Goal: Contribute content: Contribute content

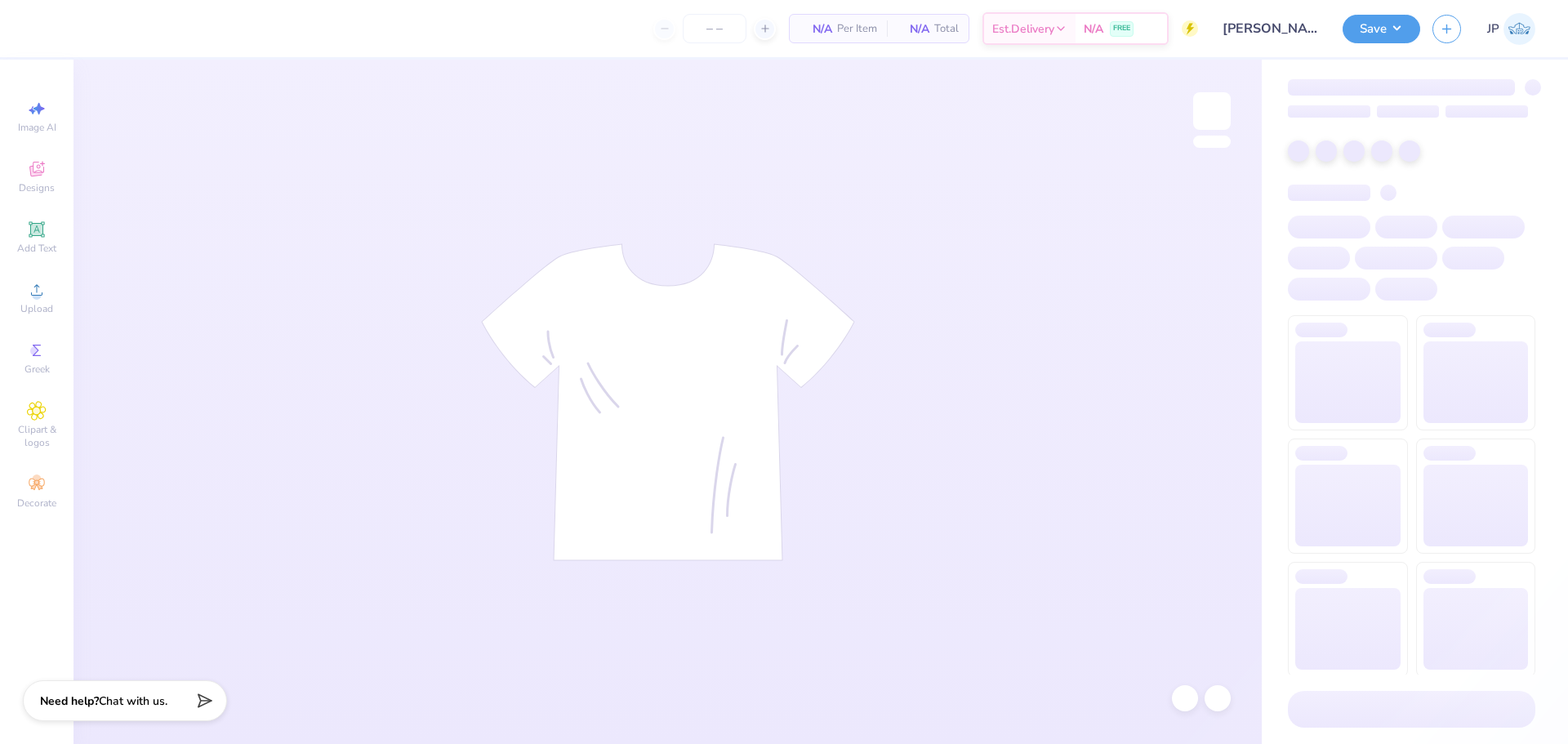
type input "24"
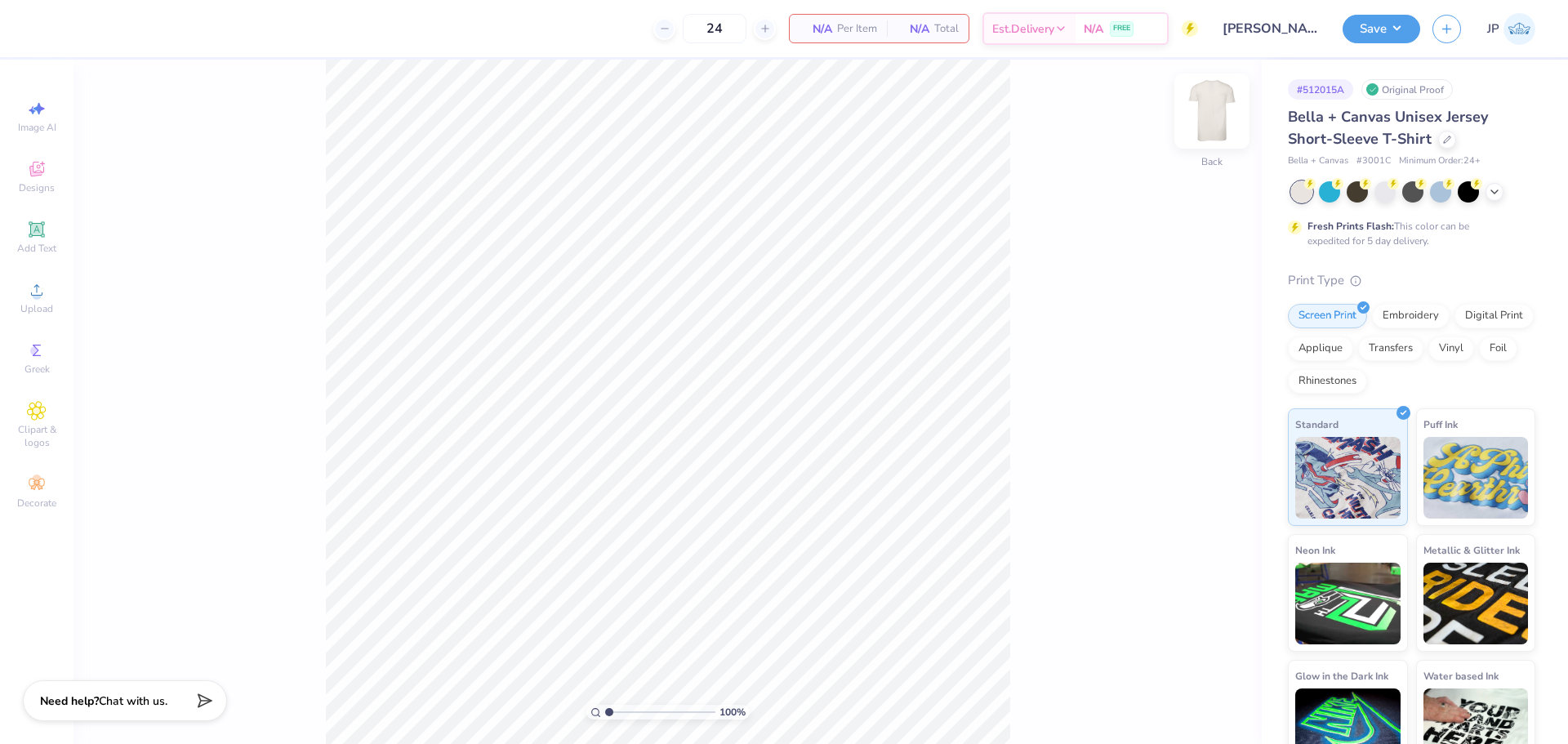
click at [1229, 116] on img at bounding box center [1212, 111] width 66 height 66
click at [1226, 128] on img at bounding box center [1212, 111] width 66 height 66
click at [39, 296] on circle at bounding box center [36, 294] width 9 height 9
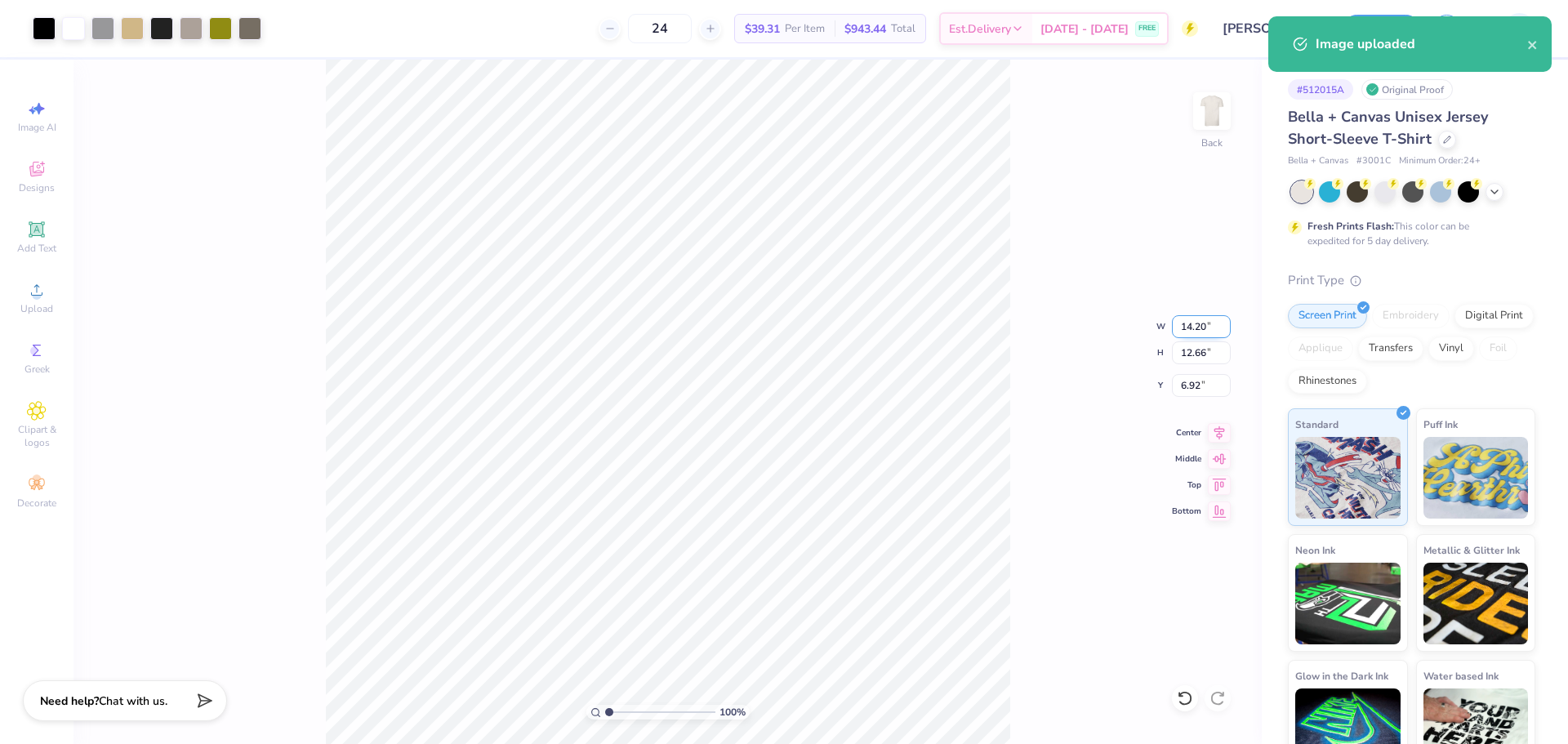
click at [1183, 323] on input "14.20" at bounding box center [1201, 326] width 59 height 23
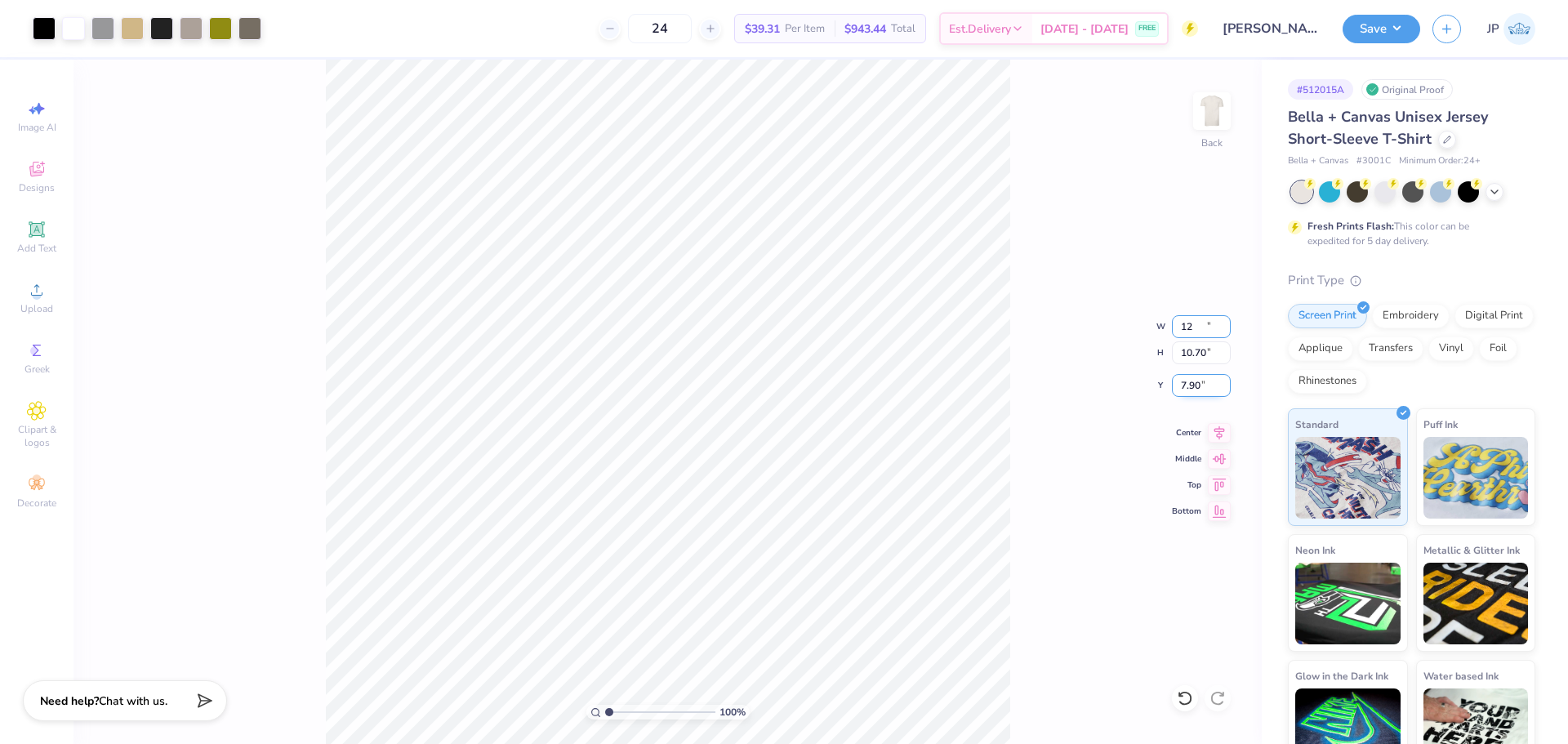
type input "12.00"
type input "10.70"
click at [1200, 379] on input "7.90" at bounding box center [1201, 385] width 59 height 23
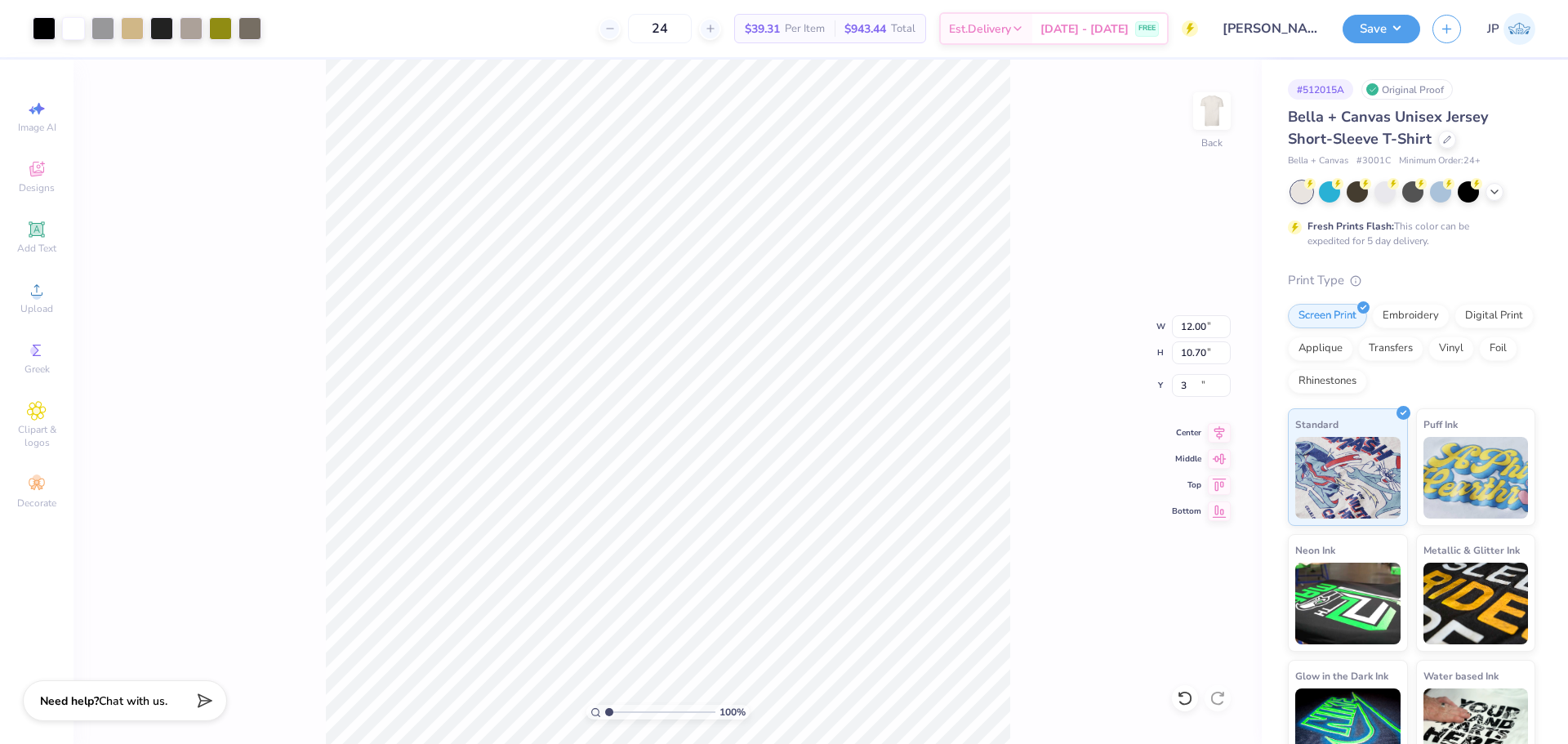
type input "3.00"
click at [160, 27] on div at bounding box center [161, 27] width 23 height 23
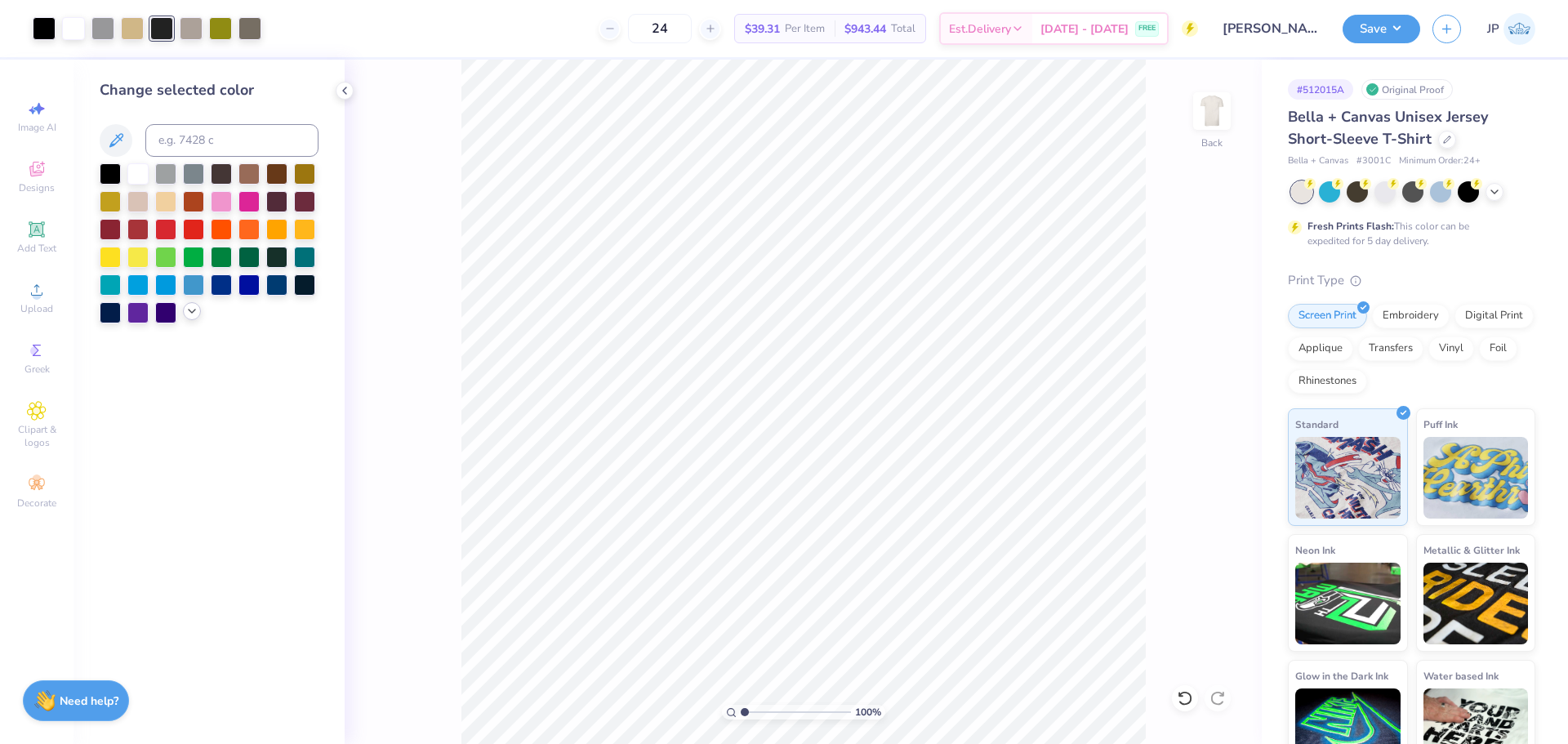
click at [188, 316] on icon at bounding box center [191, 310] width 13 height 13
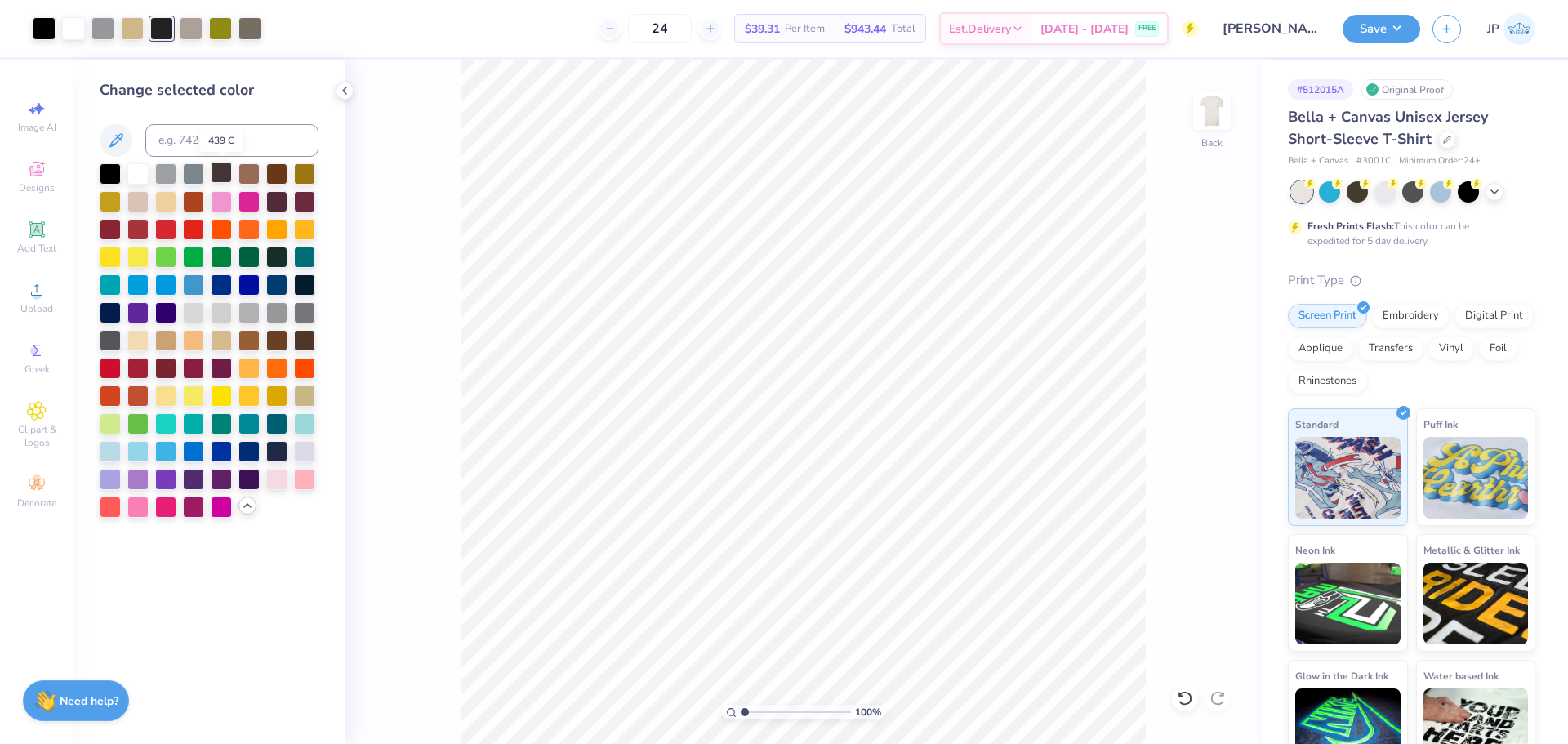
click at [222, 173] on div at bounding box center [221, 172] width 21 height 21
click at [276, 258] on div at bounding box center [276, 255] width 21 height 21
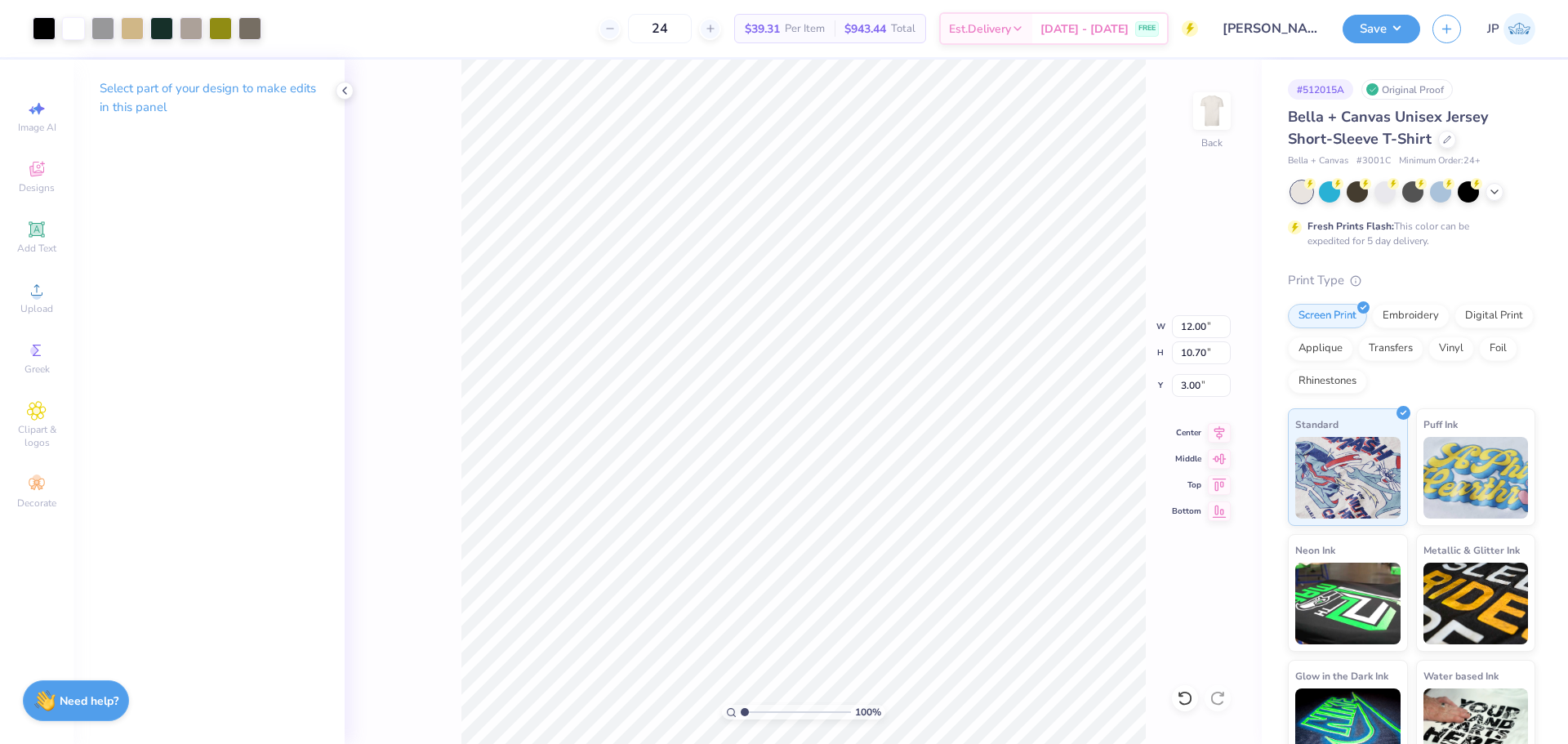
drag, startPoint x: 755, startPoint y: 712, endPoint x: 726, endPoint y: 695, distance: 33.6
click at [741, 705] on input "range" at bounding box center [795, 712] width 110 height 15
click at [1380, 27] on button "Save" at bounding box center [1382, 26] width 78 height 29
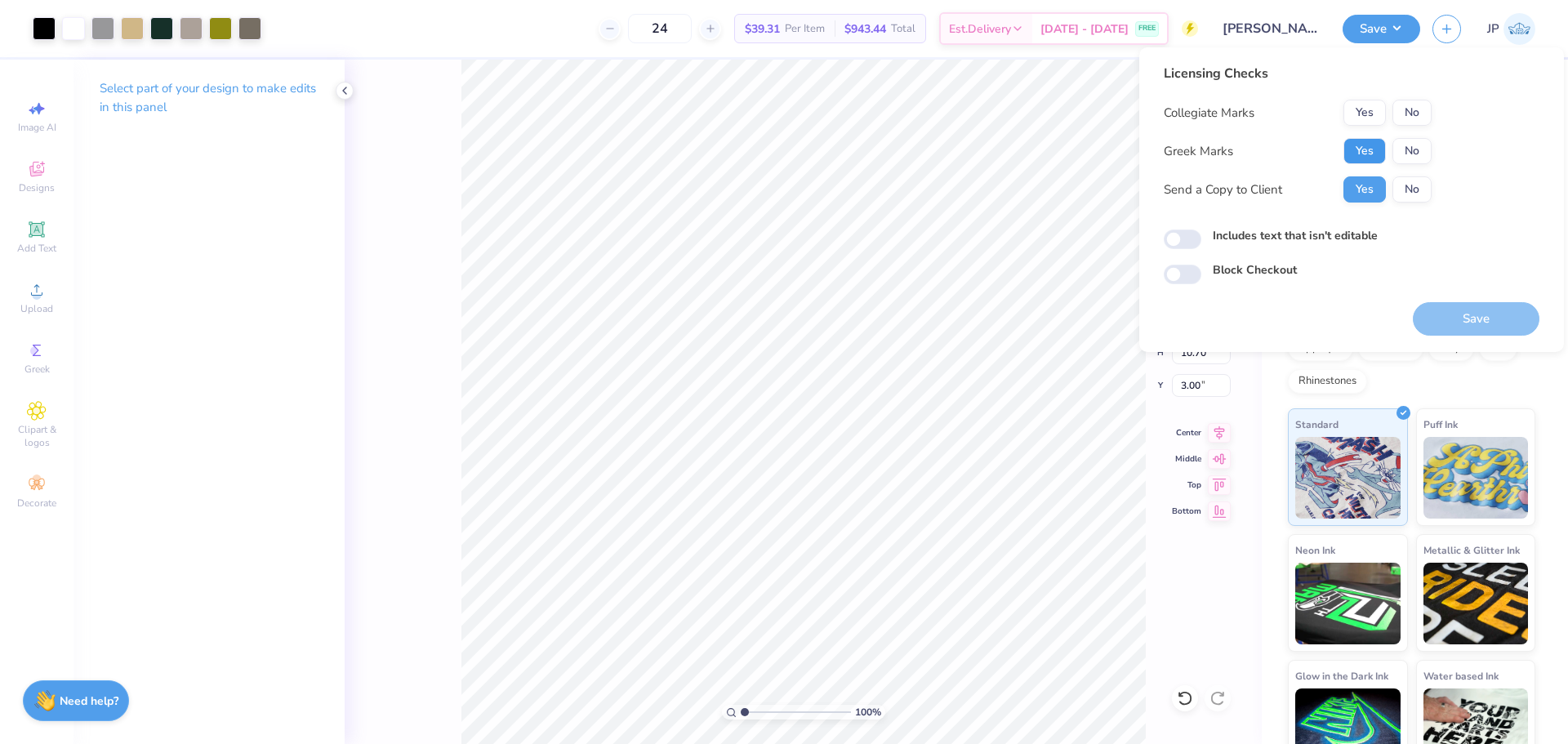
click at [1361, 149] on button "Yes" at bounding box center [1364, 151] width 43 height 26
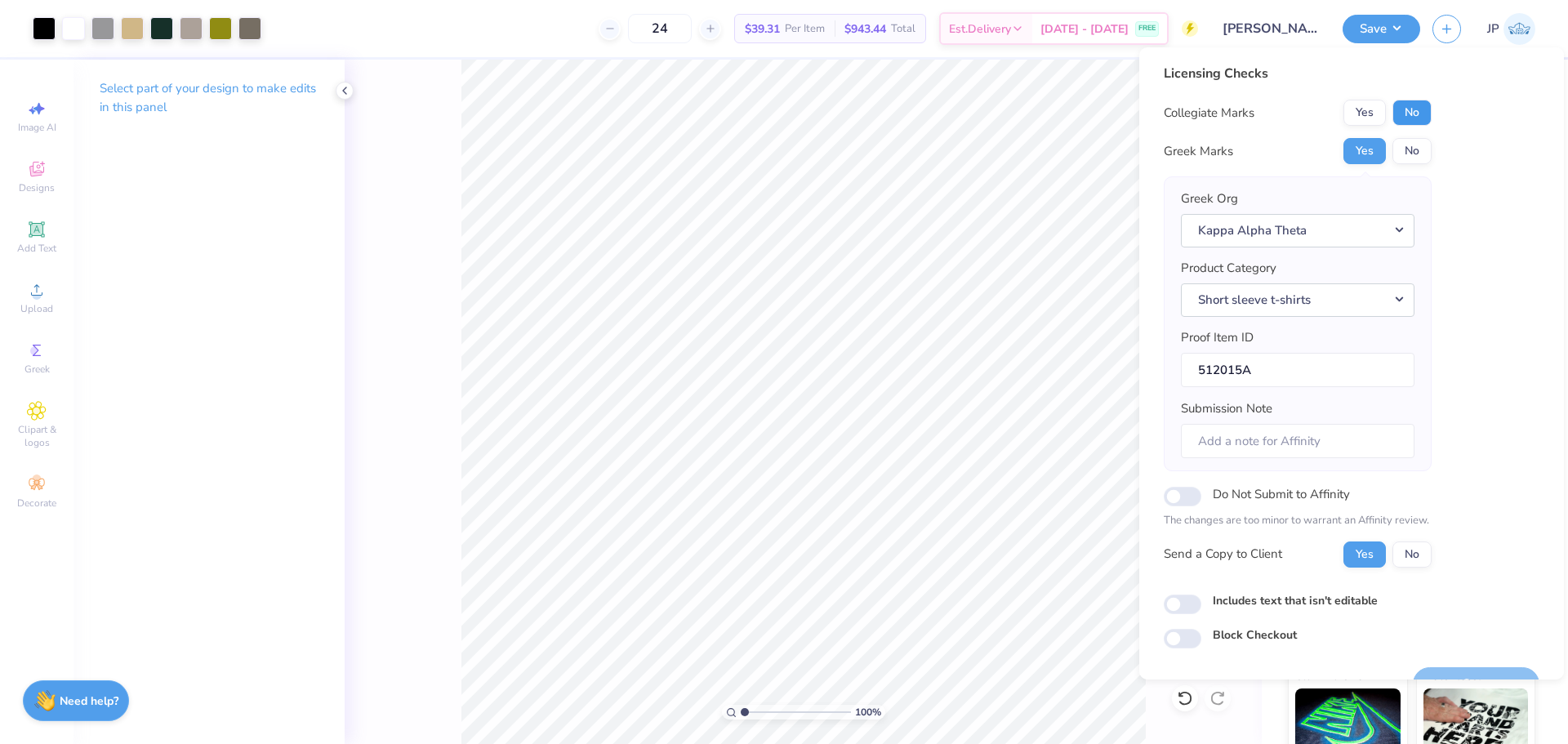
click at [1415, 123] on button "No" at bounding box center [1412, 112] width 39 height 26
drag, startPoint x: 747, startPoint y: 715, endPoint x: 757, endPoint y: 712, distance: 10.4
type input "2.08"
click at [757, 712] on input "range" at bounding box center [795, 712] width 110 height 15
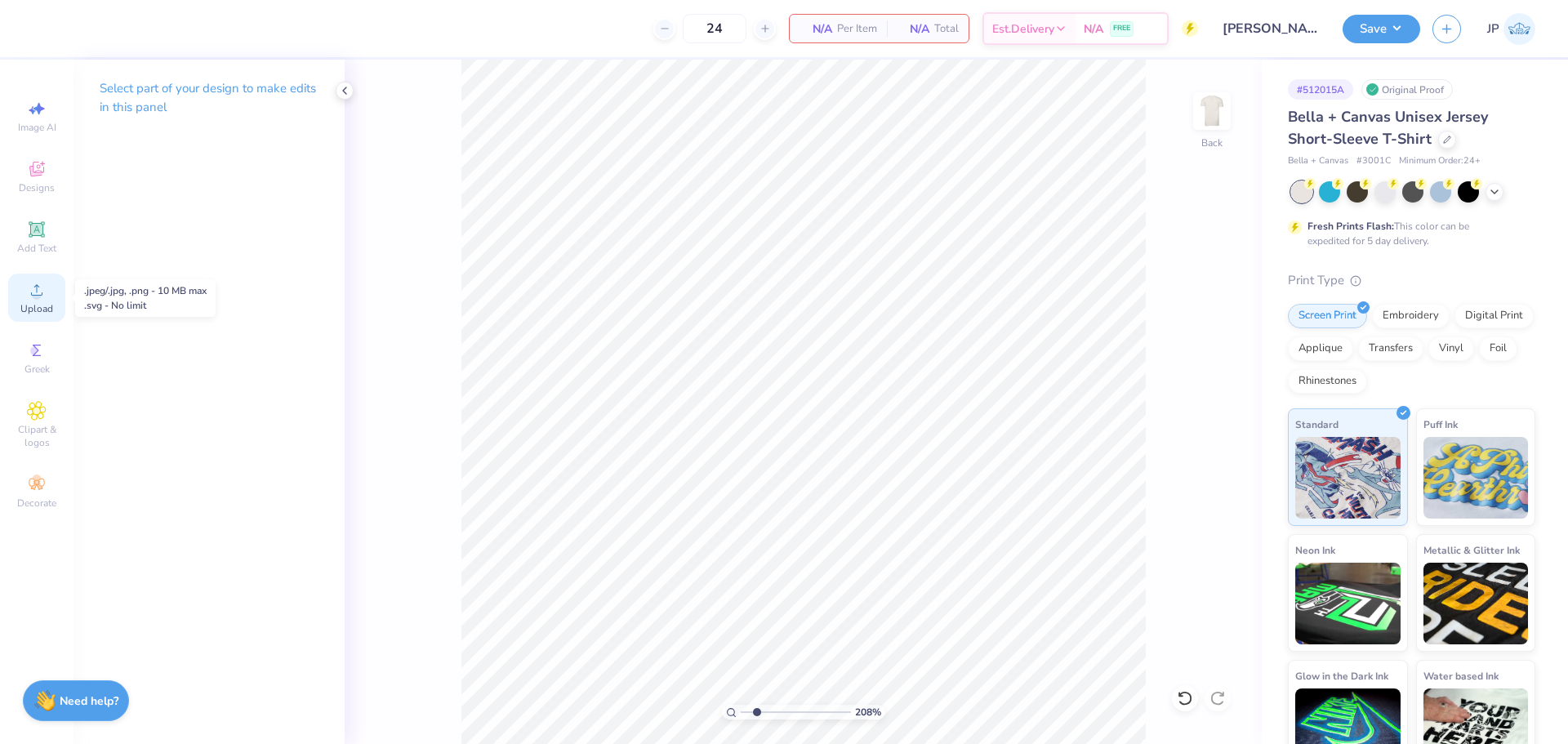
click at [40, 291] on icon at bounding box center [37, 290] width 20 height 20
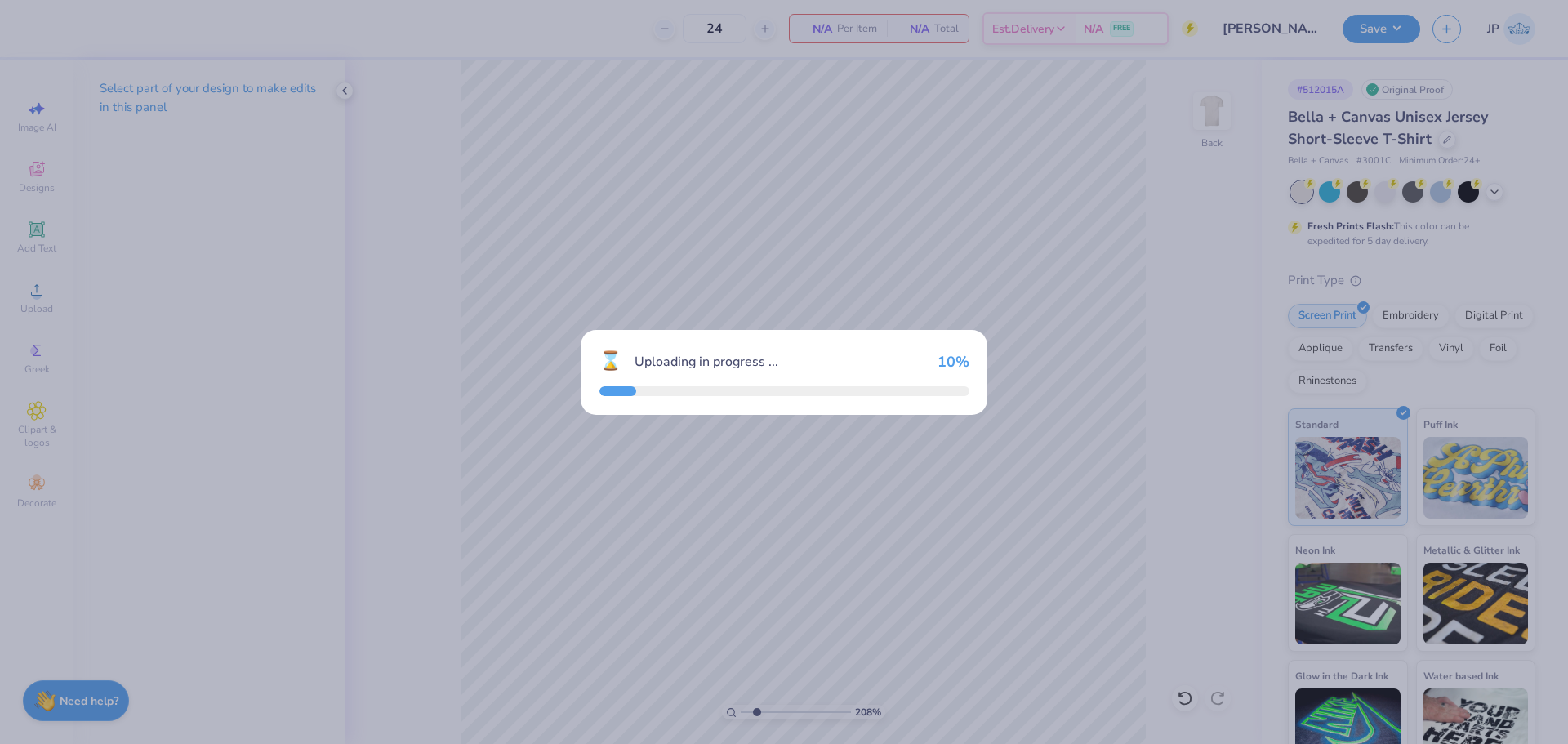
drag, startPoint x: 757, startPoint y: 709, endPoint x: 725, endPoint y: 702, distance: 32.8
click at [726, 702] on div "⌛ Uploading in progress ... 10 %" at bounding box center [784, 372] width 1568 height 744
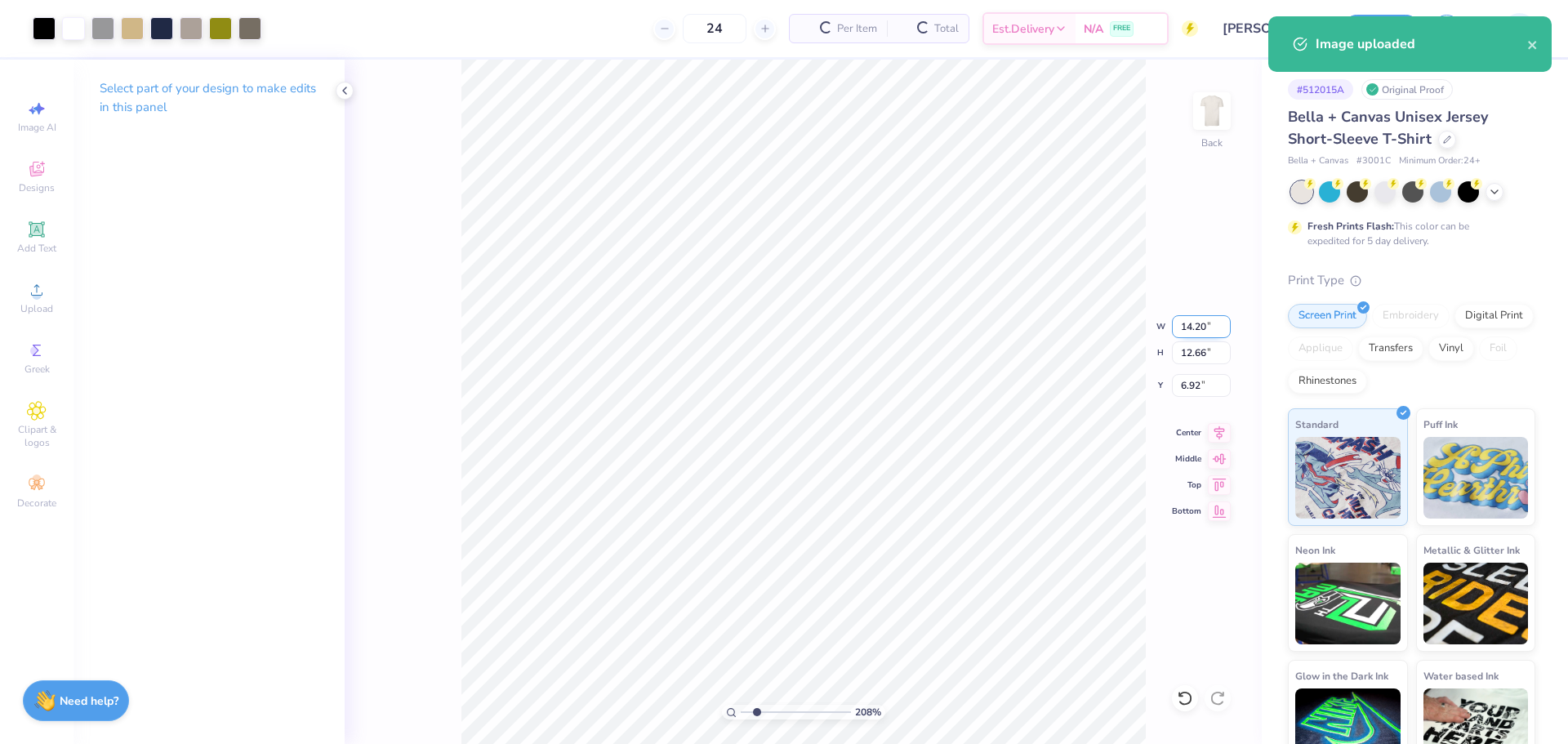
click at [1187, 334] on input "14.20" at bounding box center [1201, 326] width 59 height 23
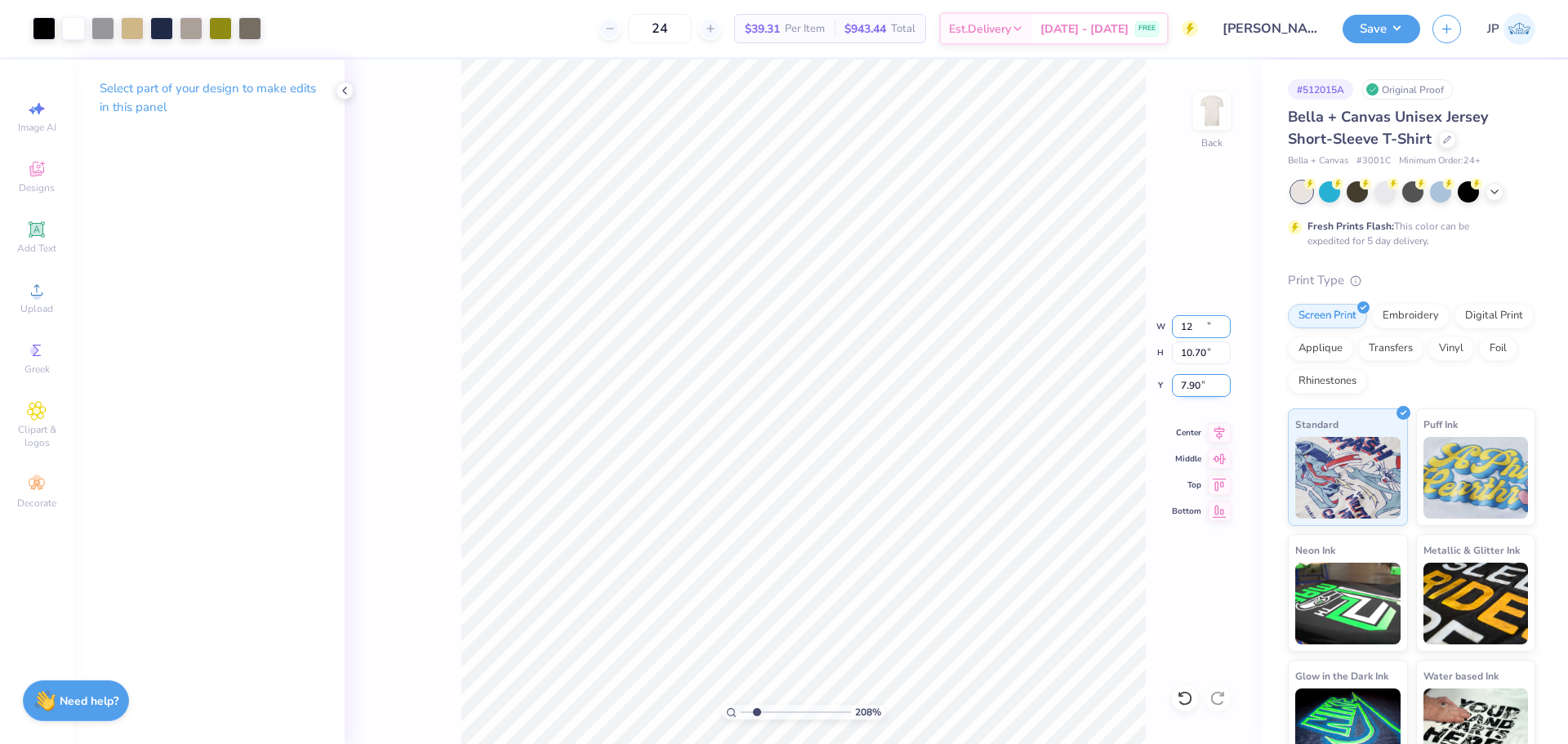
type input "12.00"
type input "10.70"
click at [1191, 390] on input "7.90" at bounding box center [1201, 385] width 59 height 23
type input "3.00"
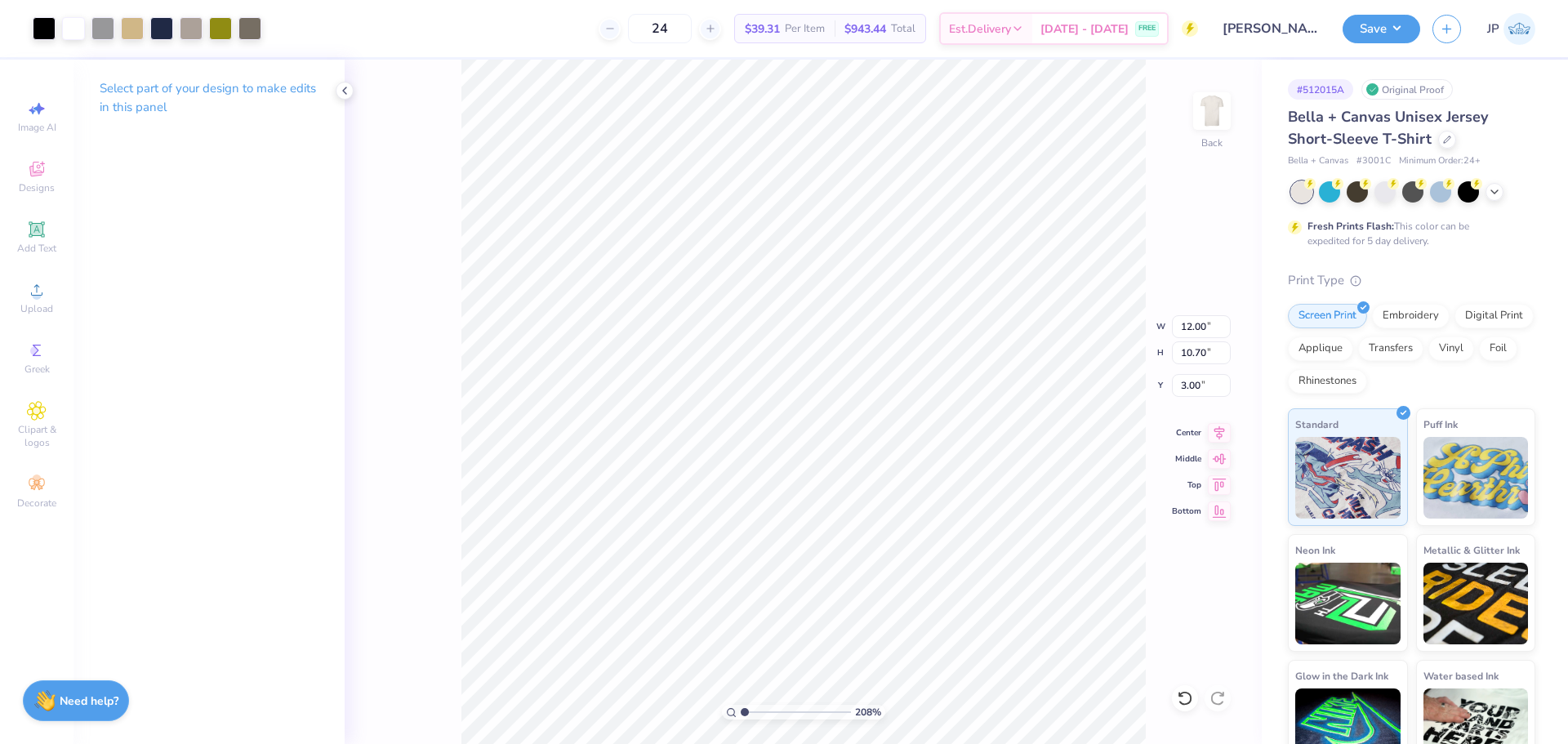
click at [741, 705] on input "range" at bounding box center [795, 712] width 110 height 15
click at [454, 124] on div "100 % Back" at bounding box center [803, 402] width 918 height 684
click at [162, 28] on div at bounding box center [161, 27] width 23 height 23
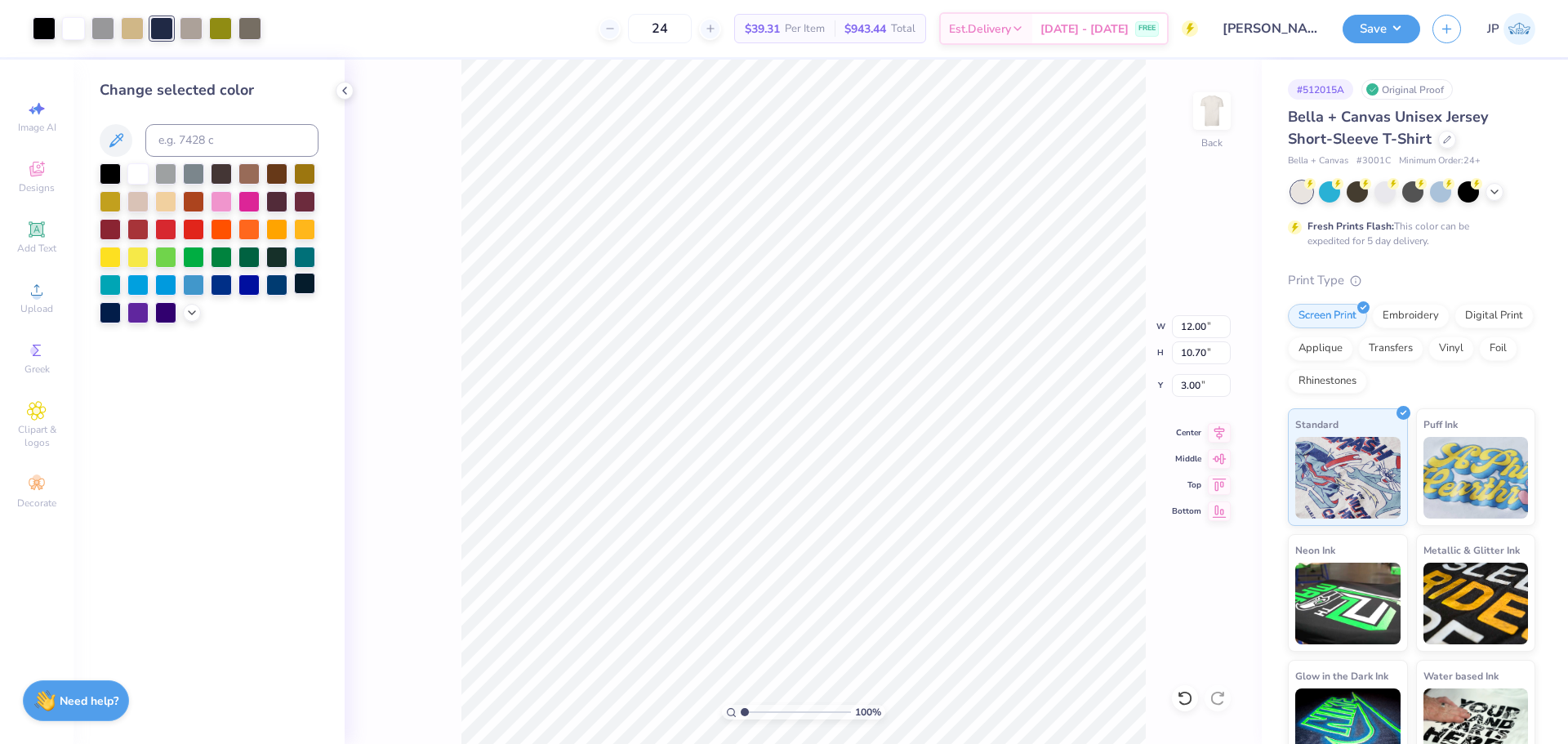
click at [306, 286] on div at bounding box center [304, 282] width 21 height 21
click at [114, 313] on div at bounding box center [109, 312] width 21 height 21
click at [189, 316] on icon at bounding box center [191, 310] width 13 height 13
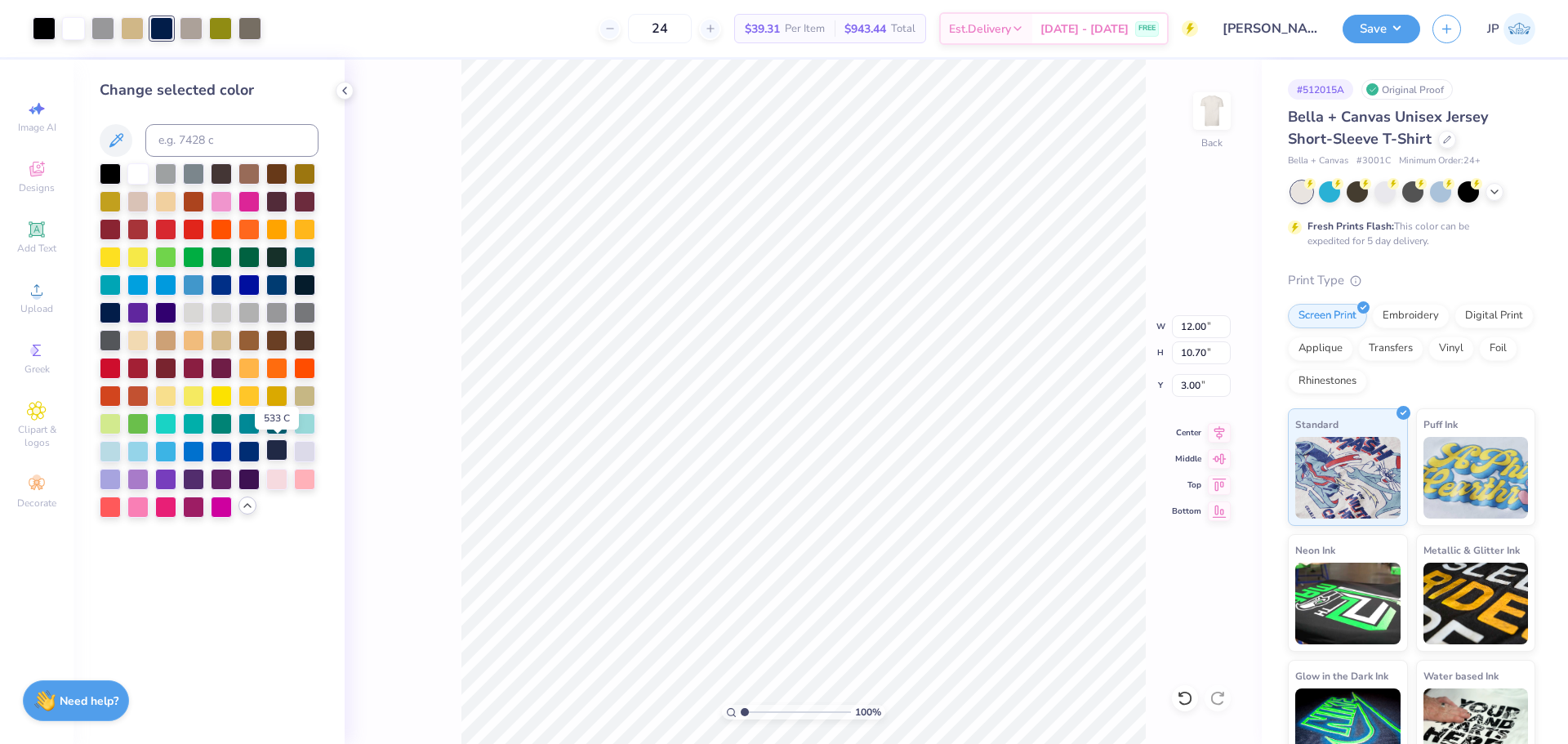
click at [270, 455] on div at bounding box center [276, 450] width 21 height 21
click at [750, 707] on input "range" at bounding box center [795, 712] width 110 height 15
click at [280, 453] on div at bounding box center [276, 450] width 21 height 21
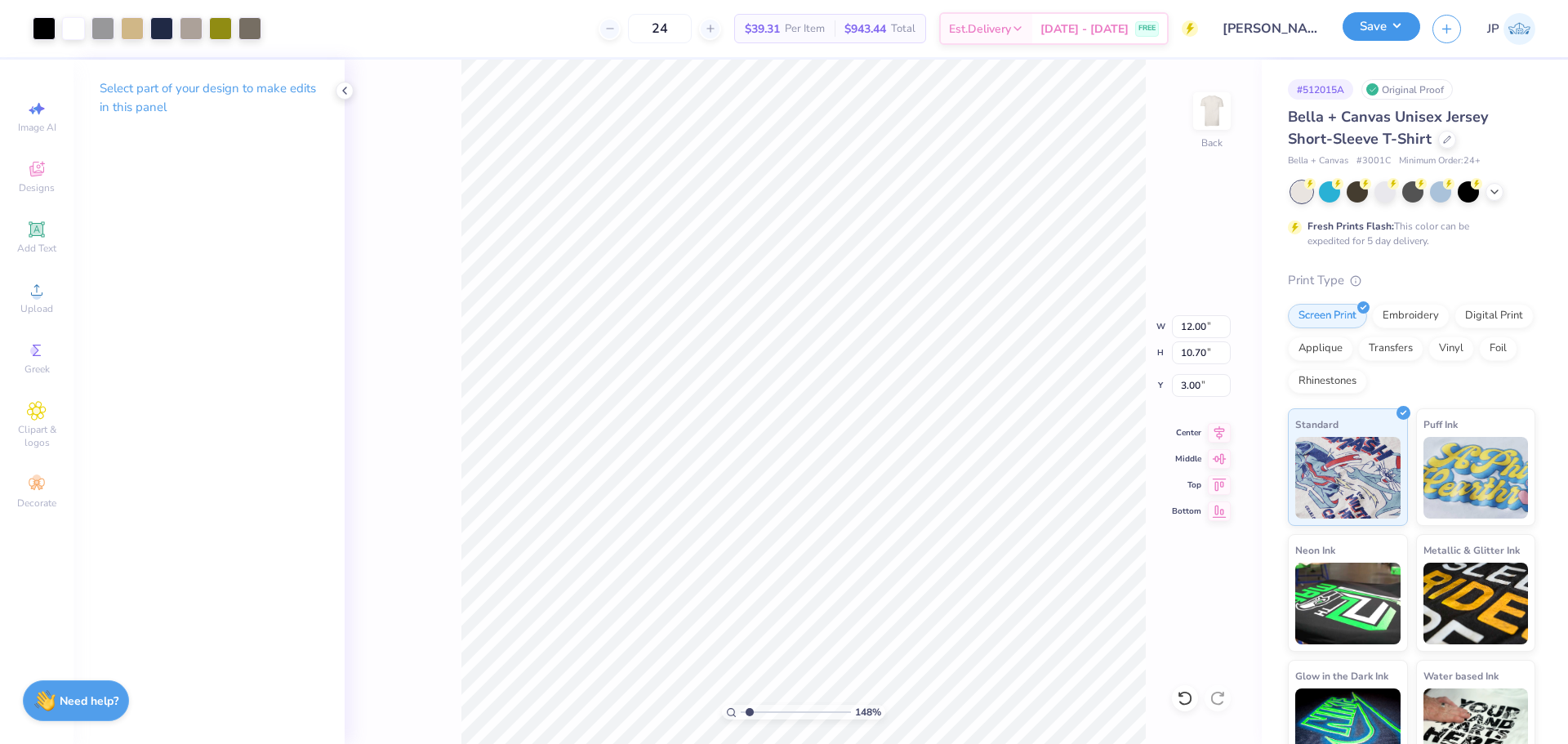
click at [1367, 39] on button "Save" at bounding box center [1382, 26] width 78 height 29
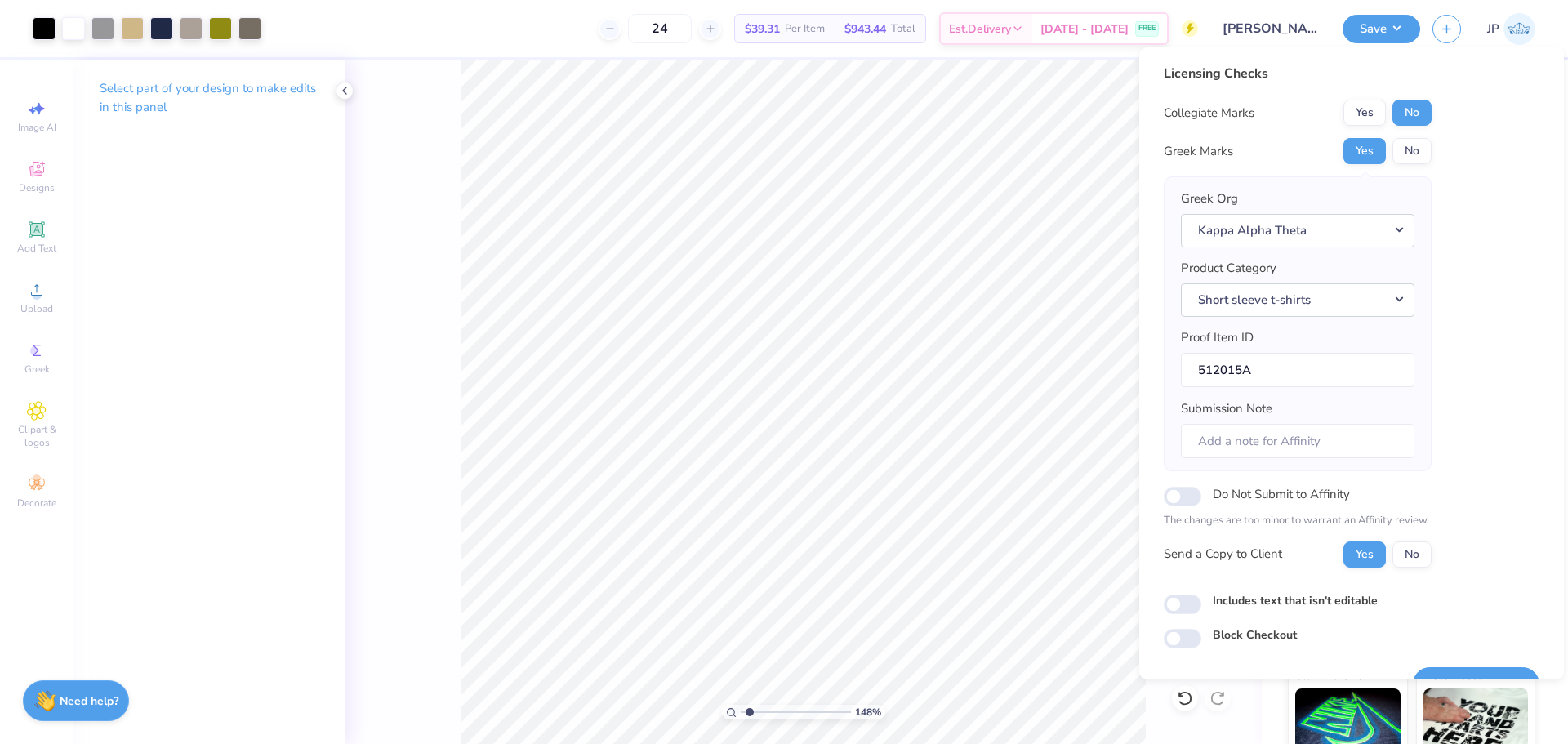
click at [1485, 672] on button "Save" at bounding box center [1476, 684] width 126 height 34
type input "1.63"
click at [752, 708] on input "range" at bounding box center [795, 712] width 110 height 15
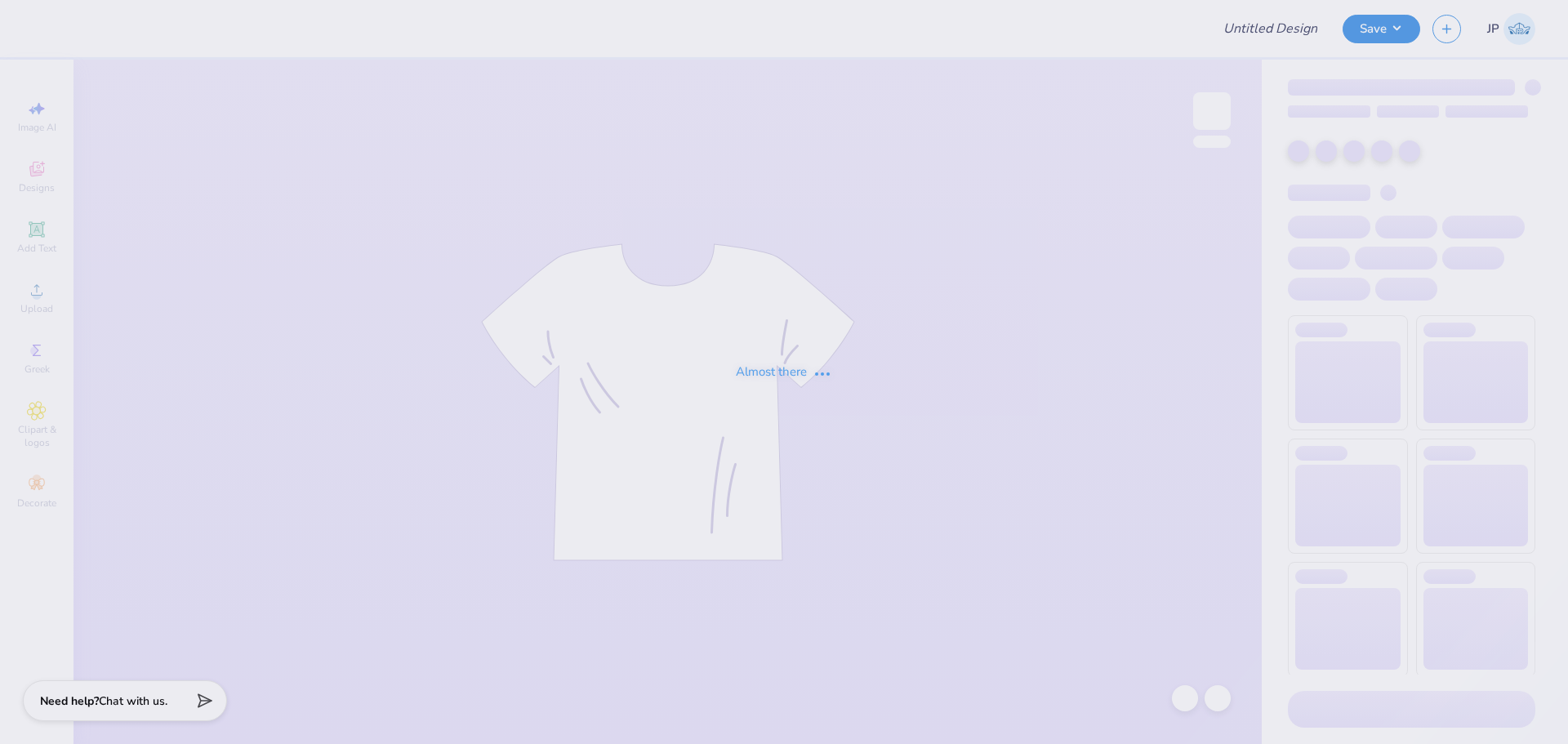
type input "Chi O House Merch Drop"
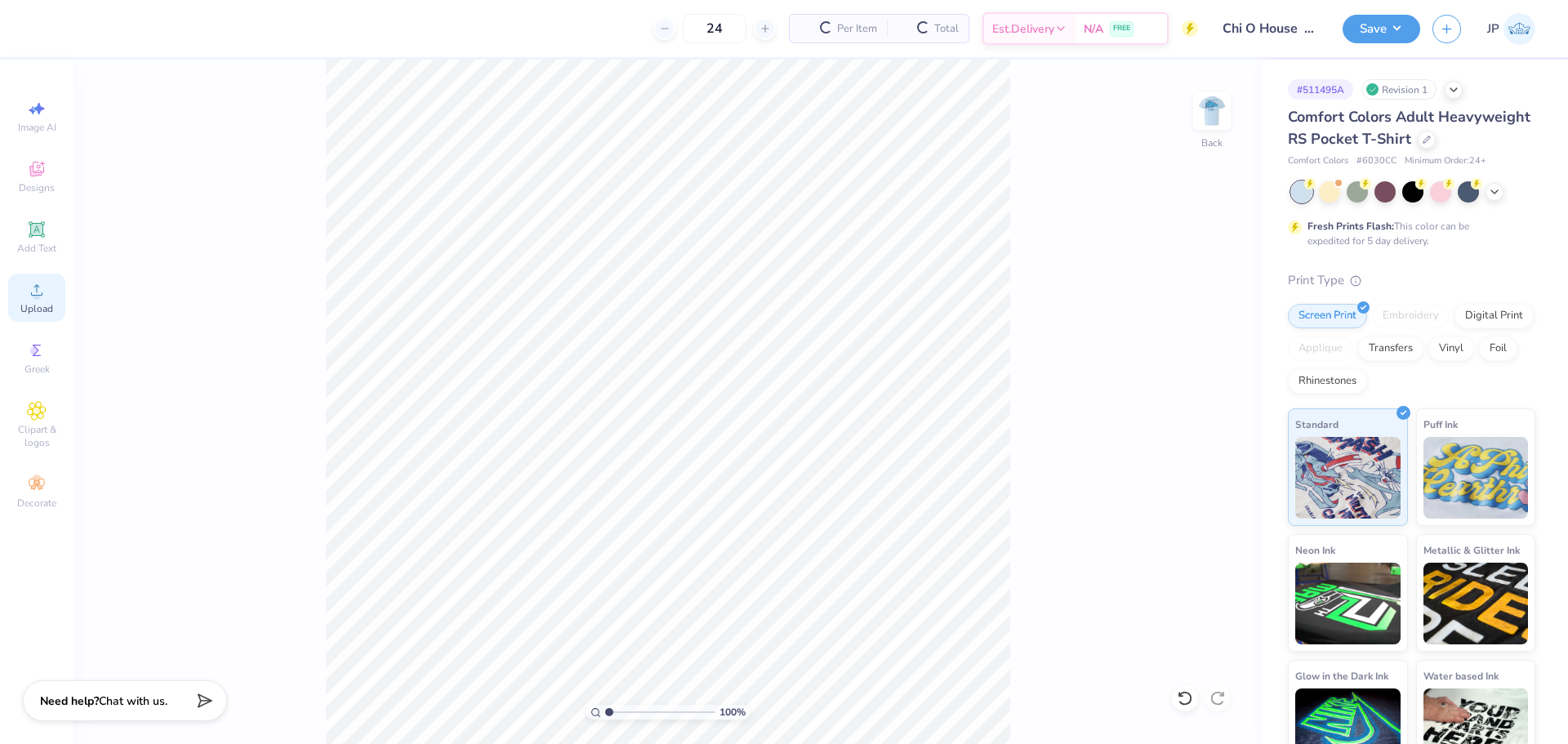
click at [39, 300] on div "Upload" at bounding box center [37, 297] width 58 height 48
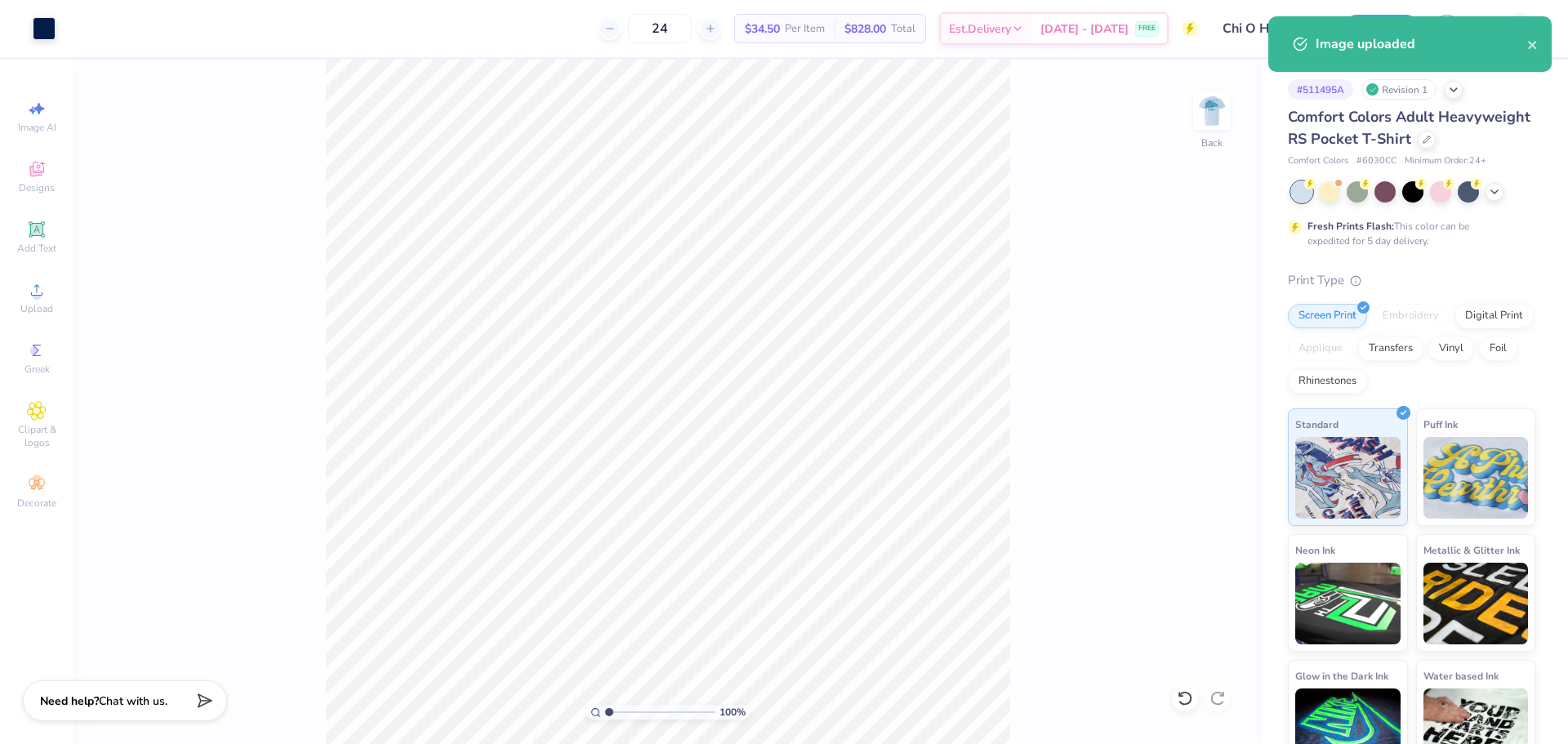
click at [669, 349] on div "100 % Back" at bounding box center [667, 402] width 1188 height 684
click at [1206, 113] on img at bounding box center [1212, 111] width 66 height 66
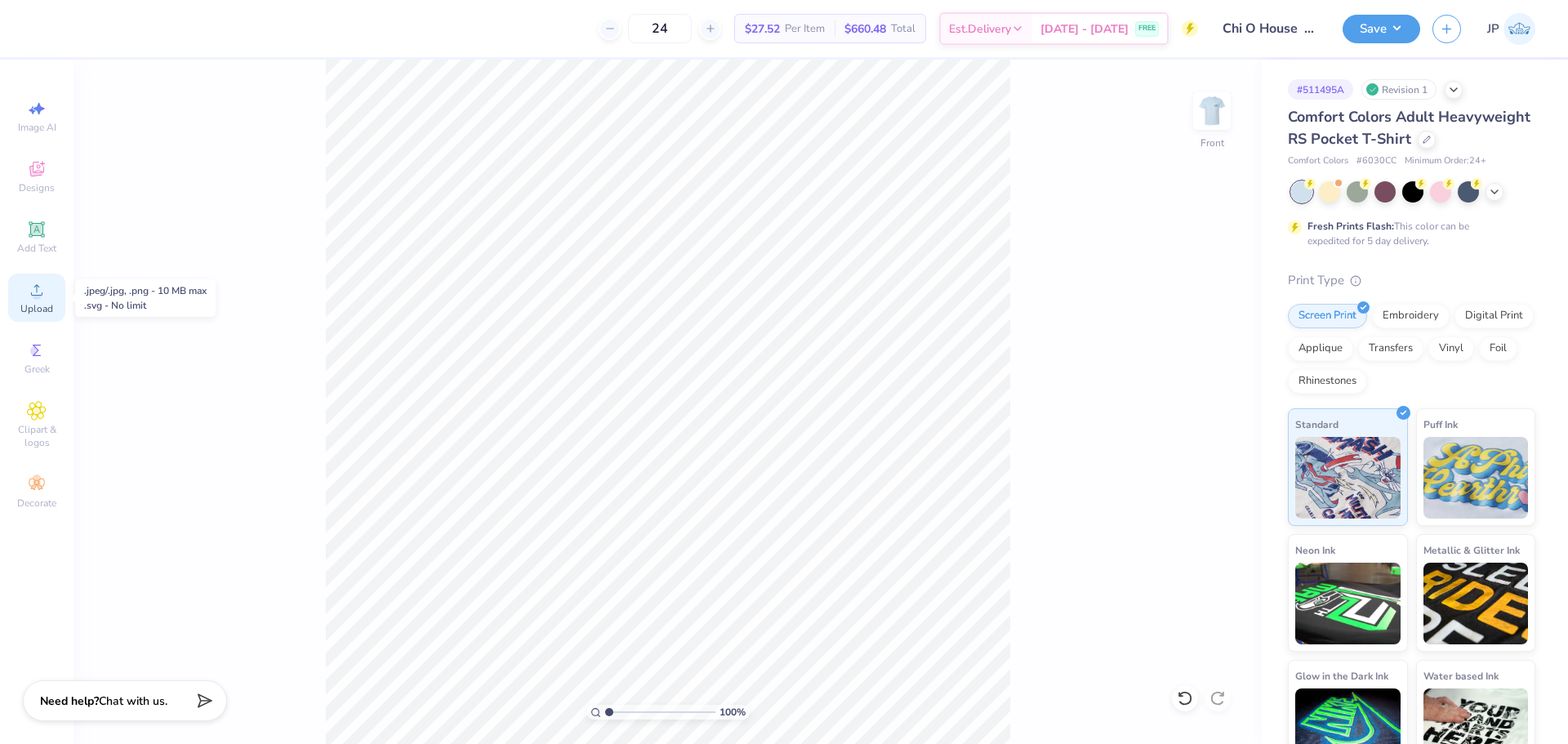
click at [26, 292] on div "Upload" at bounding box center [37, 297] width 58 height 48
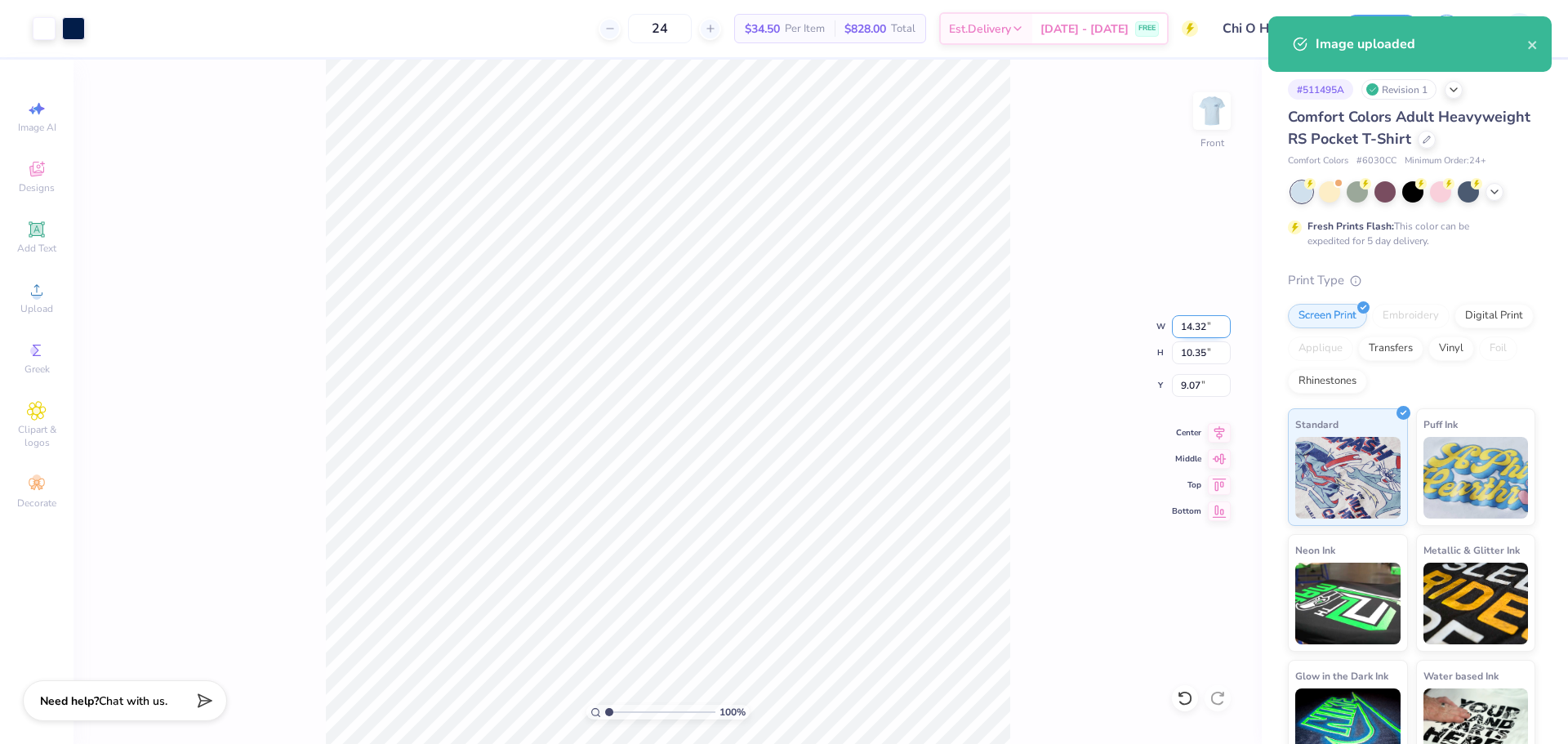
click at [1185, 325] on input "14.32" at bounding box center [1201, 326] width 59 height 23
click at [1185, 324] on input "14.32" at bounding box center [1201, 326] width 59 height 23
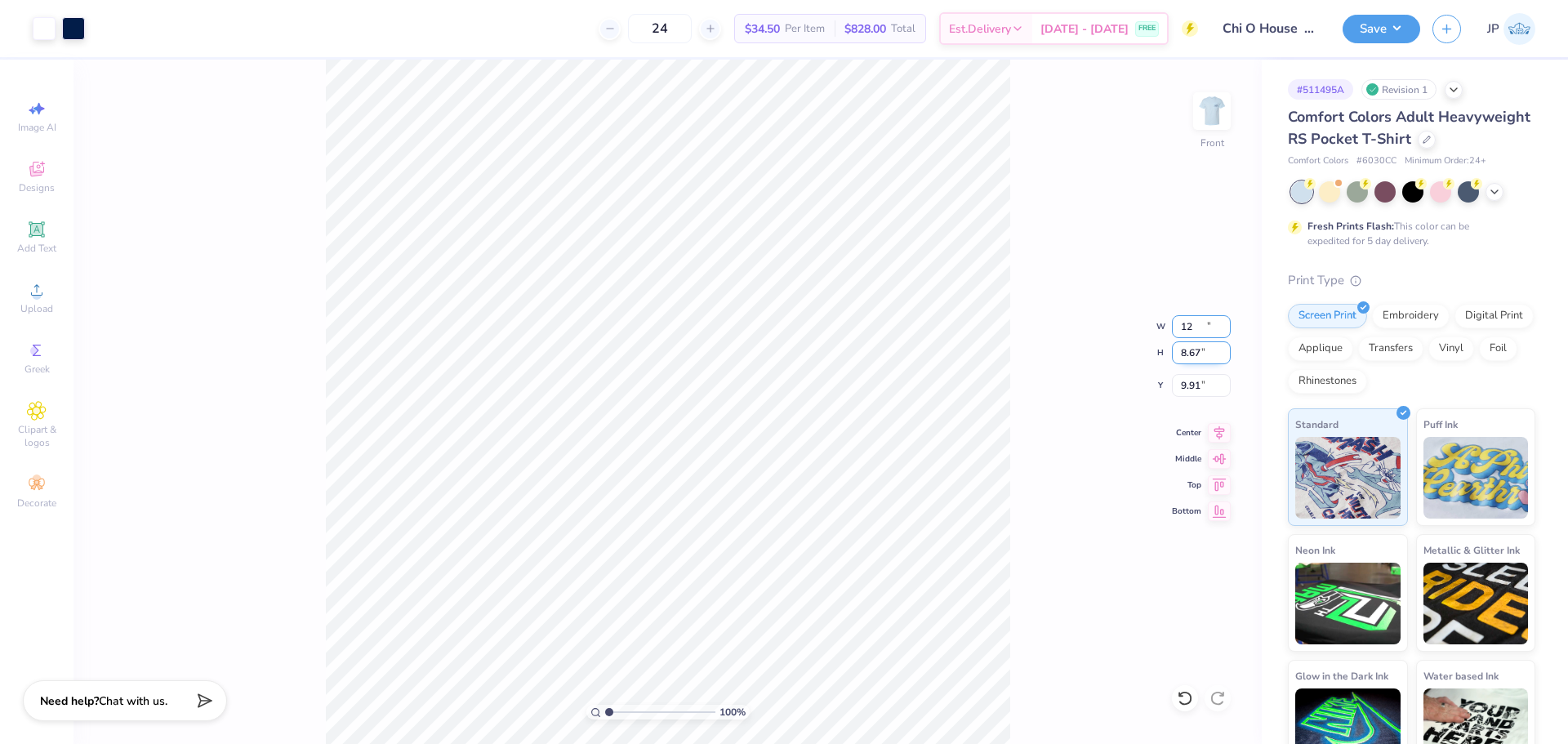
type input "12.00"
type input "8.67"
click at [1197, 382] on input "9.91" at bounding box center [1201, 385] width 59 height 23
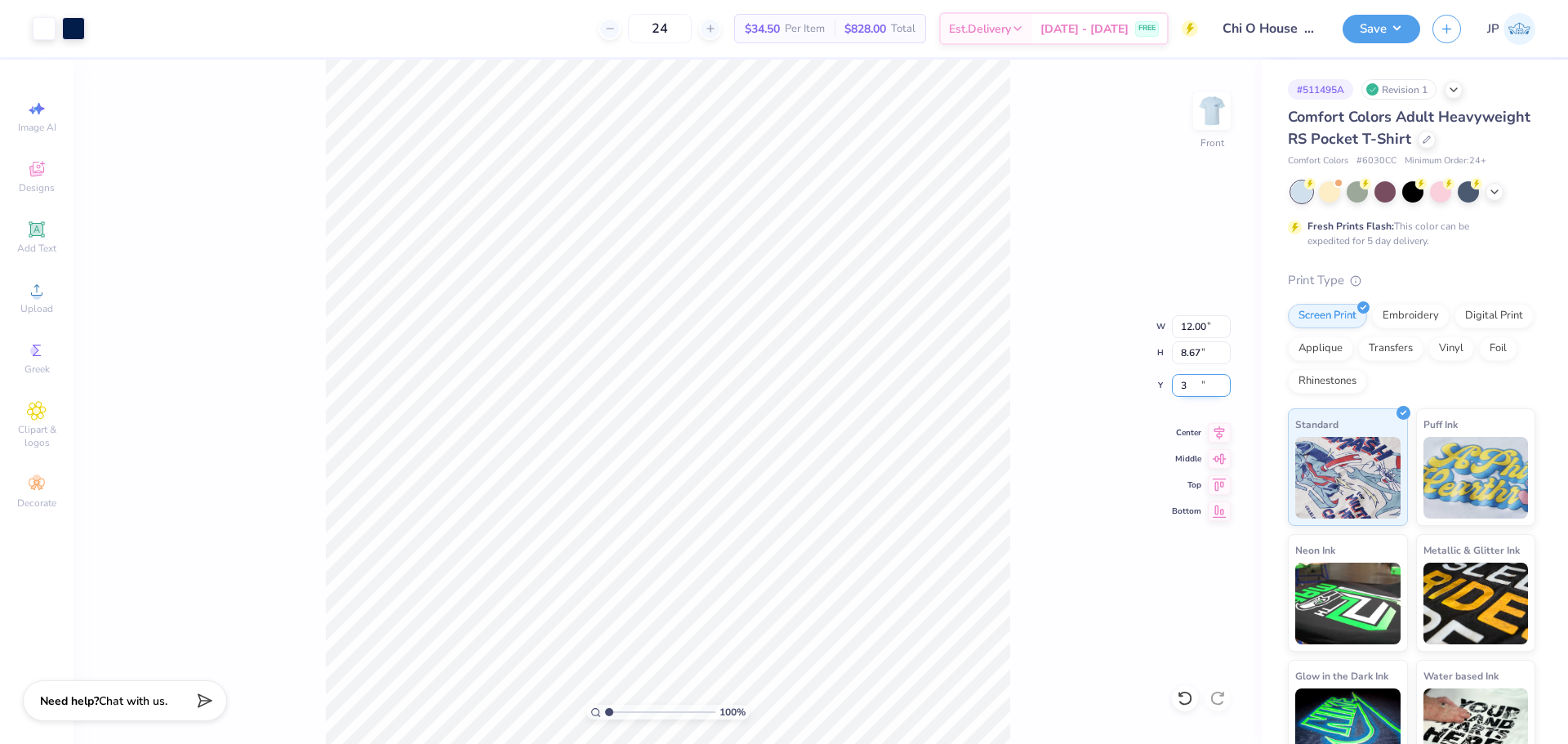
type input "3.00"
click at [1047, 273] on div "100 % Front W 12.00 12.00 " H 8.67 8.67 " Y 3.00 3.00 " Center Middle Top Bottom" at bounding box center [667, 402] width 1188 height 684
click at [1380, 30] on button "Save" at bounding box center [1382, 26] width 78 height 29
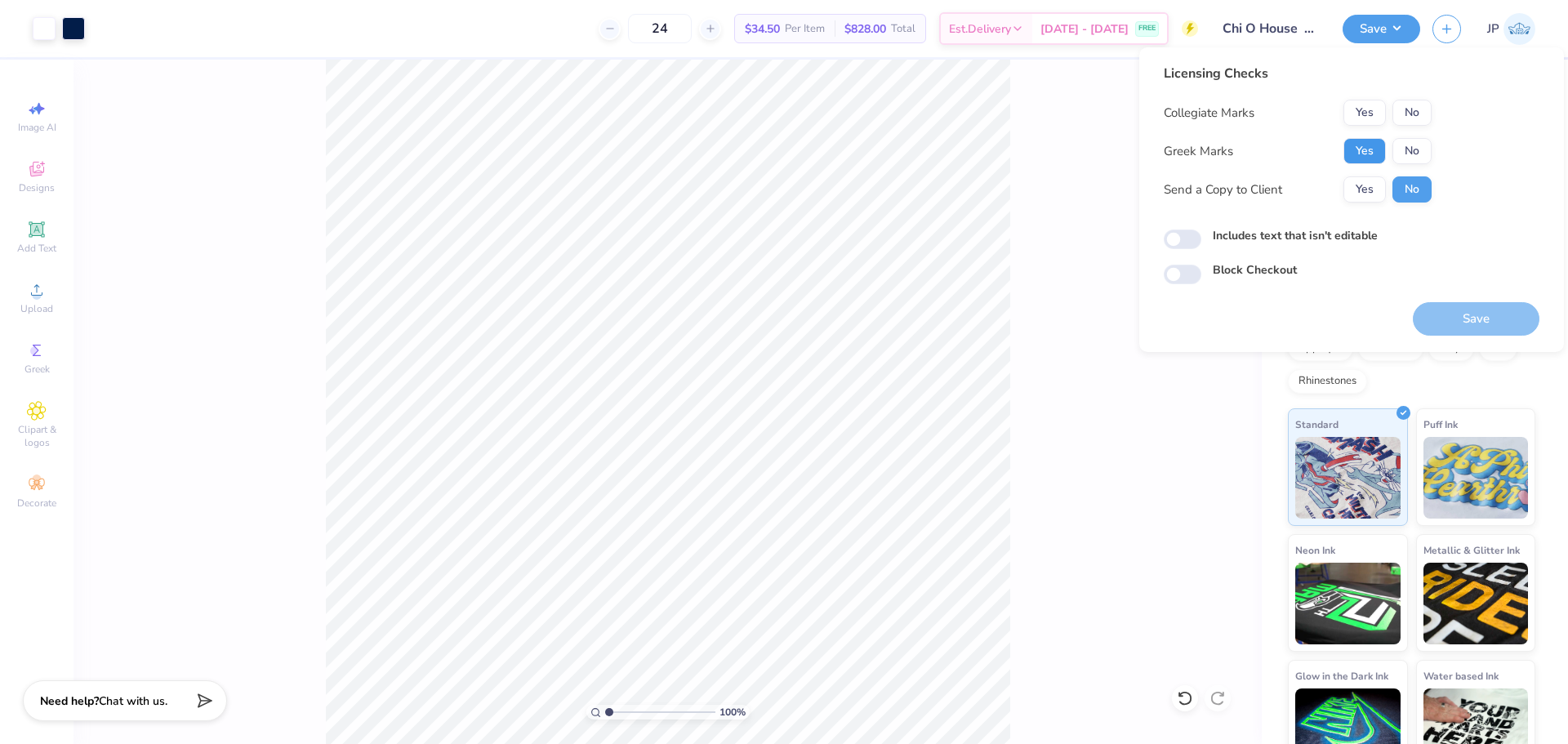
click at [1362, 145] on button "Yes" at bounding box center [1364, 151] width 43 height 26
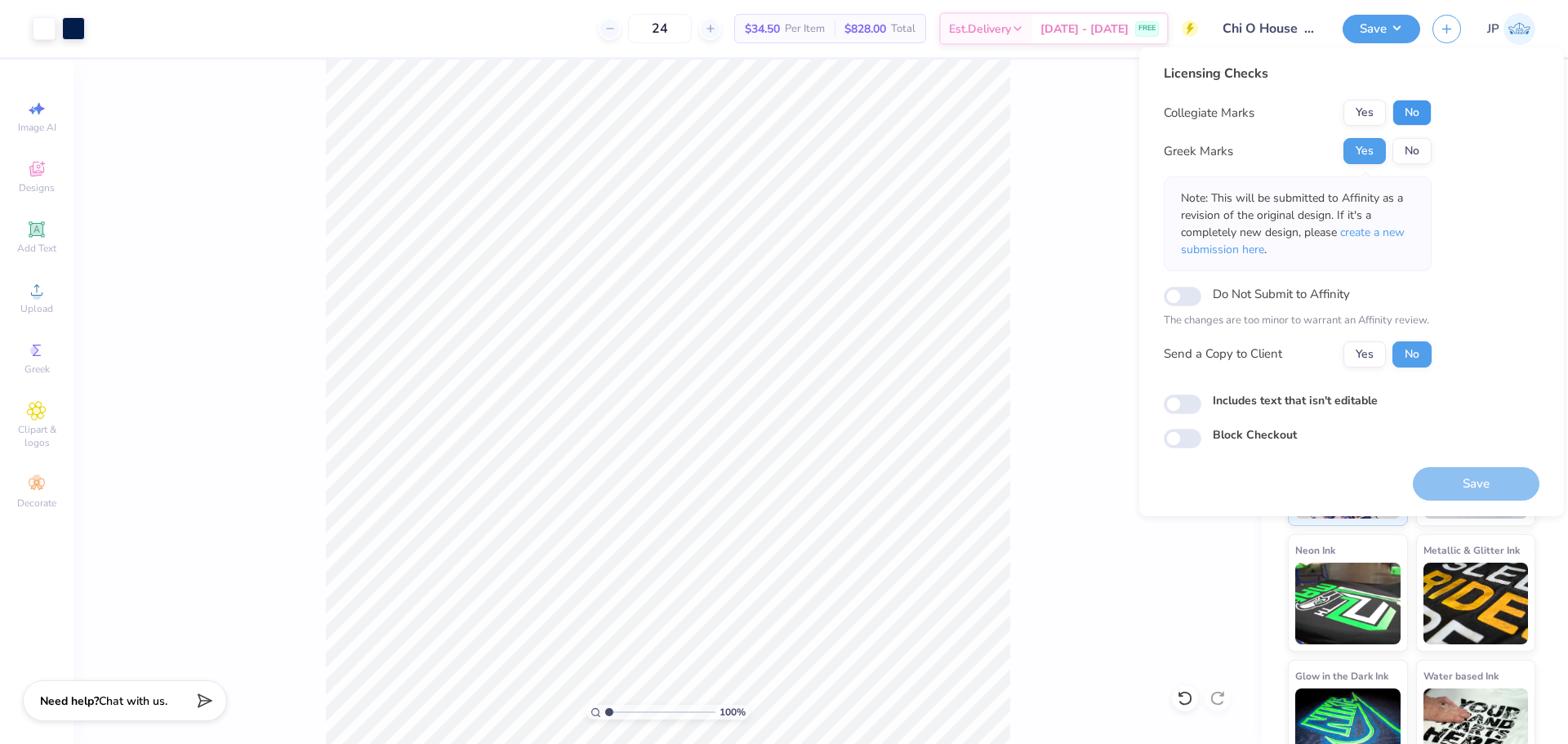
click at [1412, 106] on button "No" at bounding box center [1412, 112] width 39 height 26
click at [615, 710] on input "range" at bounding box center [660, 712] width 110 height 15
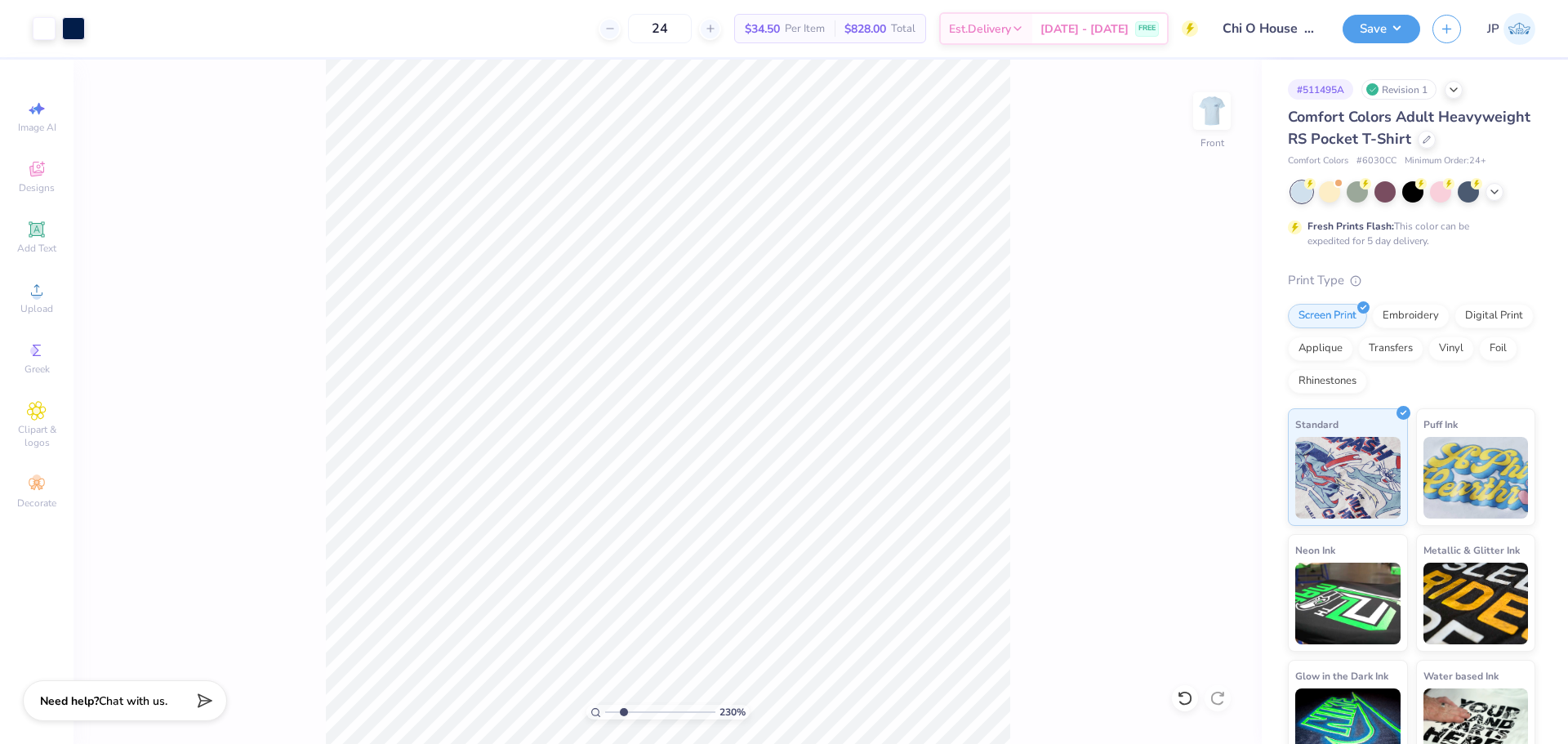
click at [623, 717] on input "range" at bounding box center [660, 712] width 110 height 15
drag, startPoint x: 615, startPoint y: 712, endPoint x: 541, endPoint y: 689, distance: 77.5
click at [606, 705] on input "range" at bounding box center [660, 712] width 110 height 15
click at [1381, 30] on button "Save" at bounding box center [1382, 26] width 78 height 29
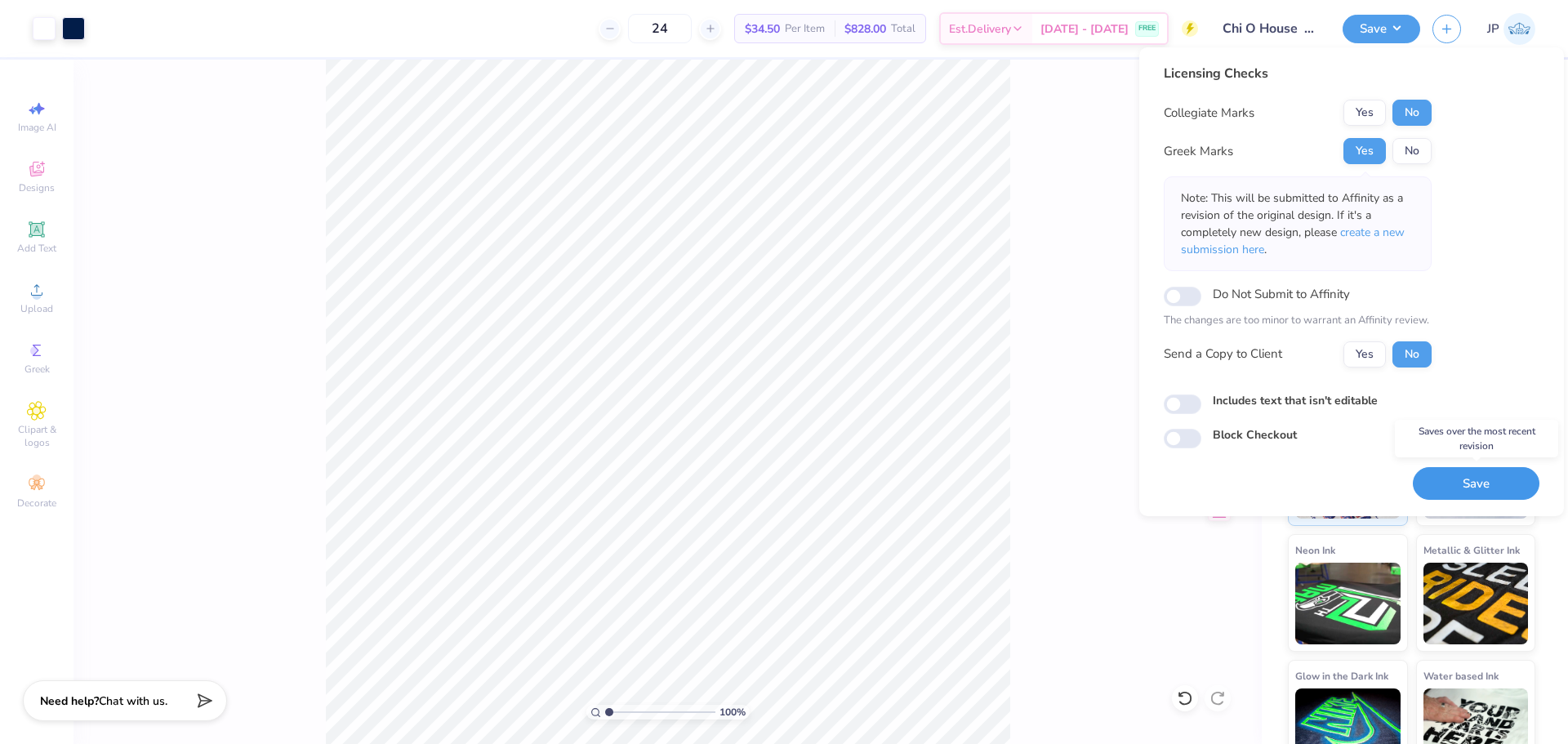
click at [1480, 481] on button "Save" at bounding box center [1476, 484] width 126 height 34
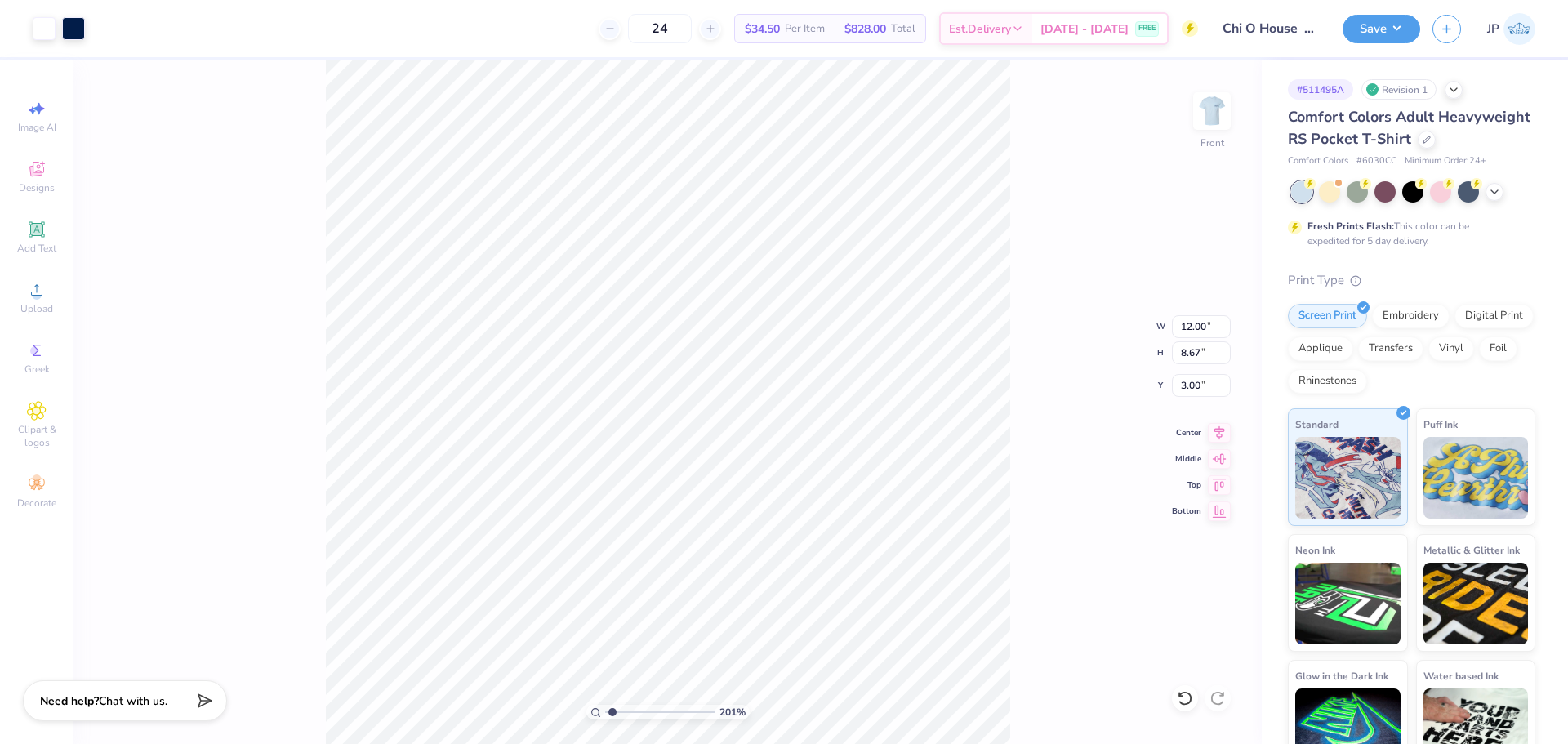
type input "1"
drag, startPoint x: 611, startPoint y: 710, endPoint x: 570, endPoint y: 684, distance: 48.5
click at [606, 705] on input "range" at bounding box center [660, 712] width 110 height 15
